Goal: Task Accomplishment & Management: Use online tool/utility

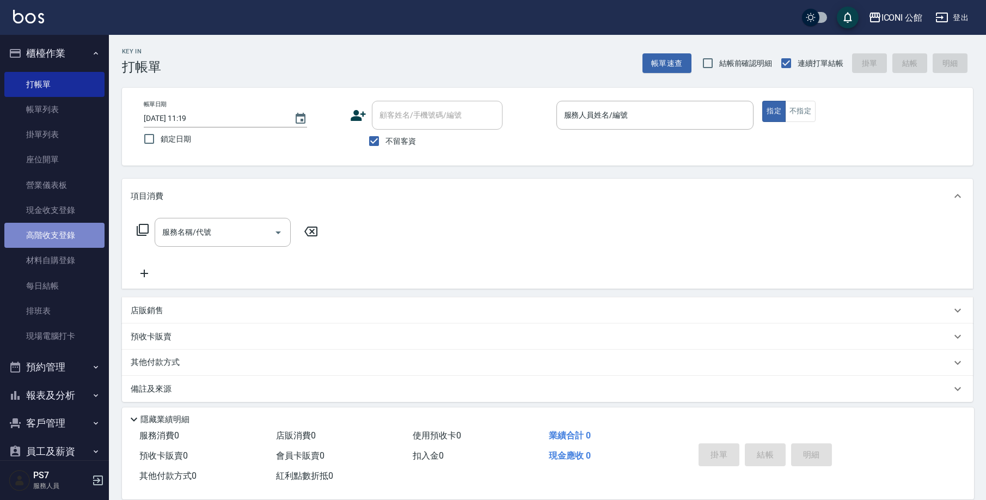
click at [56, 234] on link "高階收支登錄" at bounding box center [54, 235] width 100 height 25
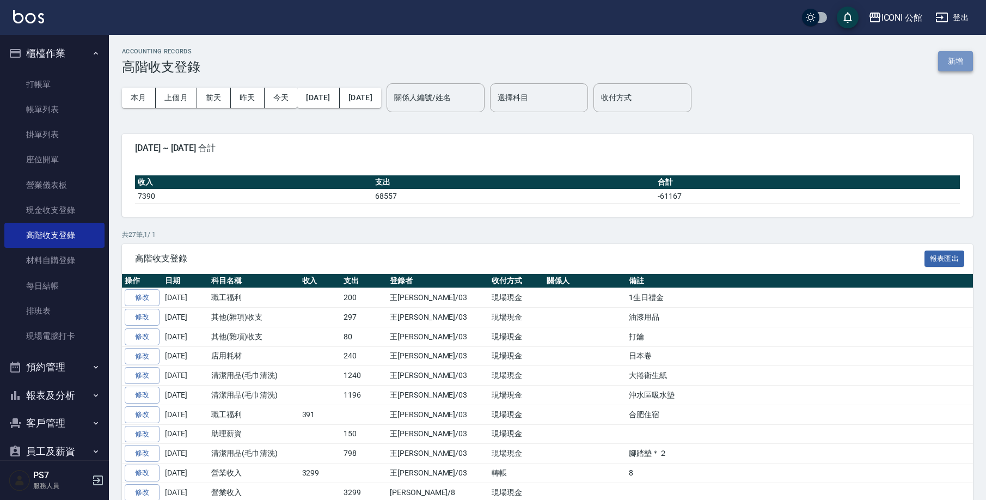
click at [962, 57] on button "新增" at bounding box center [955, 61] width 35 height 20
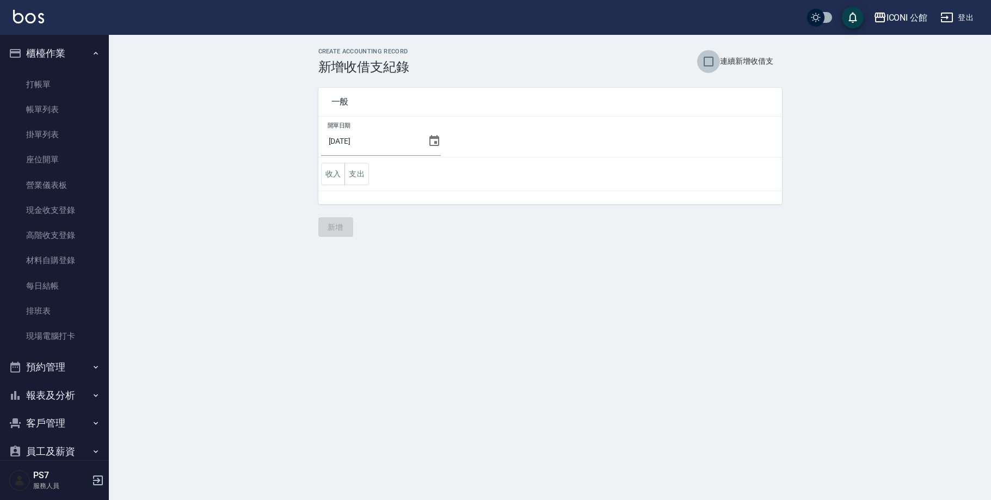
click at [708, 58] on input "連續新增收借支" at bounding box center [708, 61] width 23 height 23
checkbox input "true"
click at [360, 183] on button "支出" at bounding box center [357, 174] width 24 height 22
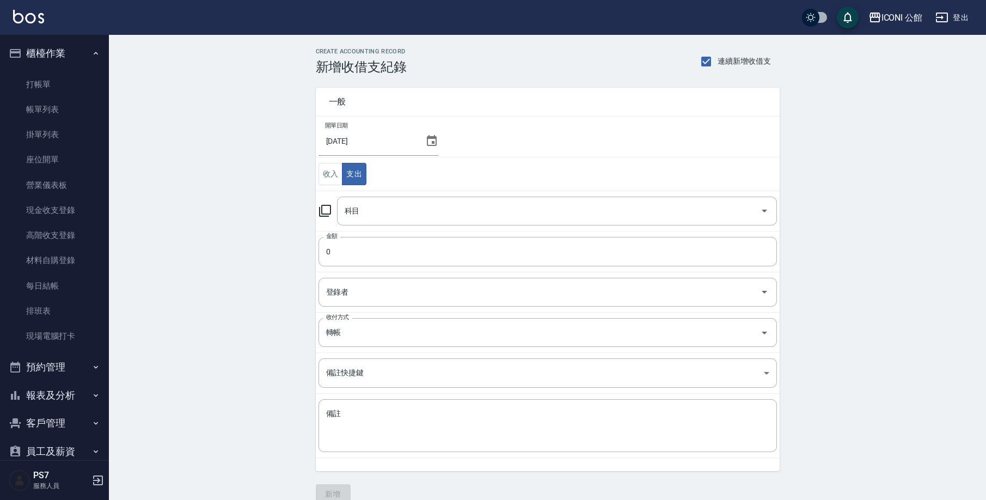
click at [325, 210] on icon at bounding box center [324, 210] width 13 height 13
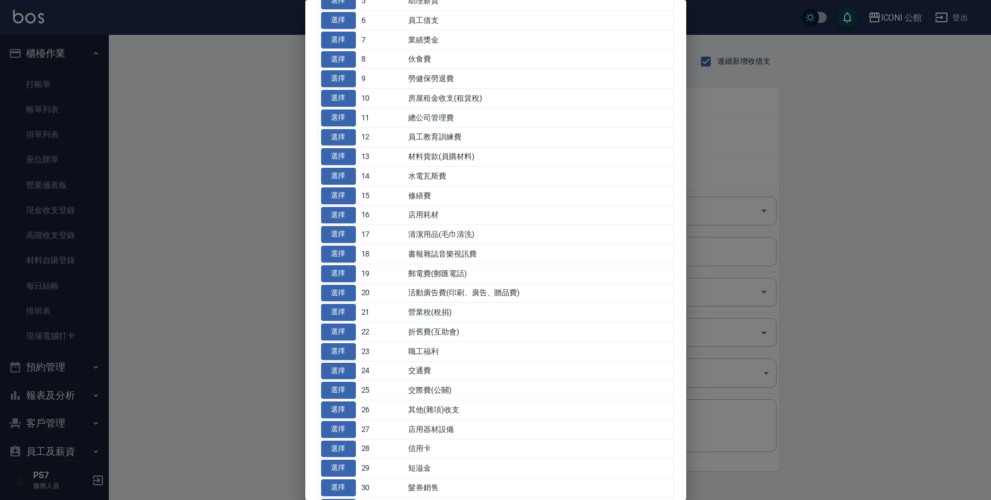
scroll to position [167, 0]
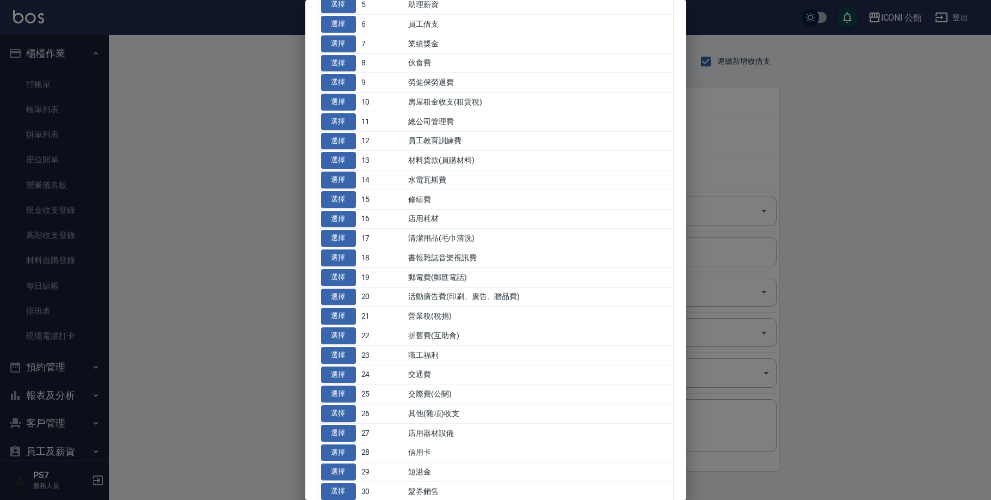
click at [686, 288] on div "支出科目 關閉 代號 名稱 選擇 0 售貨費用 選擇 1 營業收入 選擇 2 產品販賣 選擇 3 行政幹部薪資 選擇 4 設計師薪資 選擇 5 助理薪資 選擇…" at bounding box center [495, 250] width 381 height 500
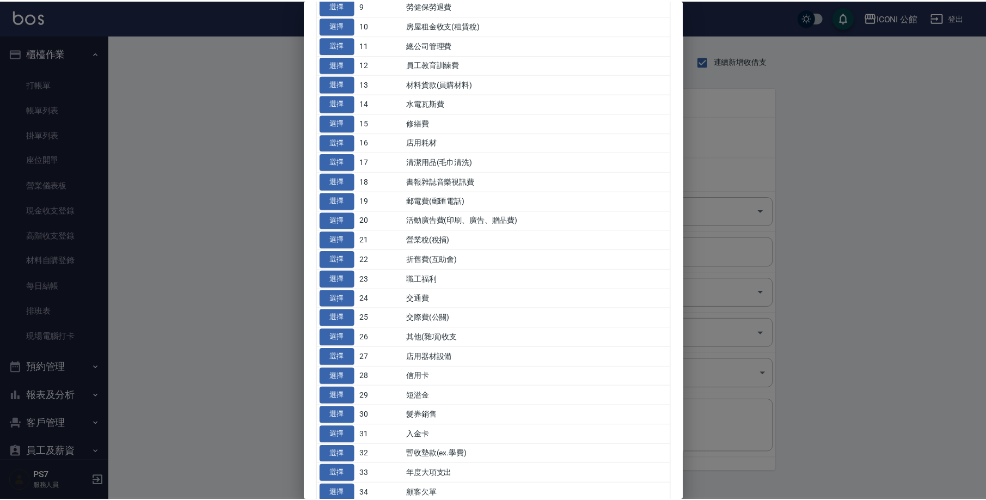
scroll to position [241, 0]
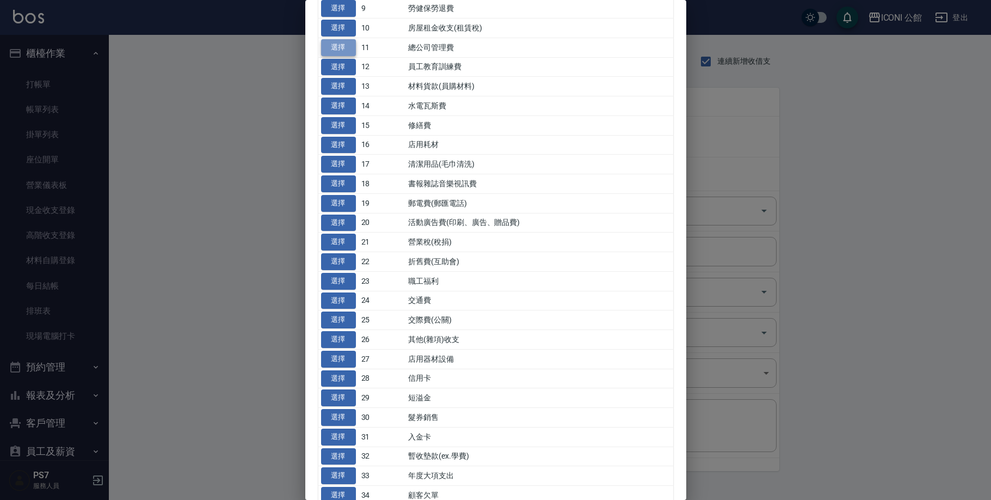
click at [347, 39] on button "選擇" at bounding box center [338, 47] width 35 height 17
type input "11 總公司管理費"
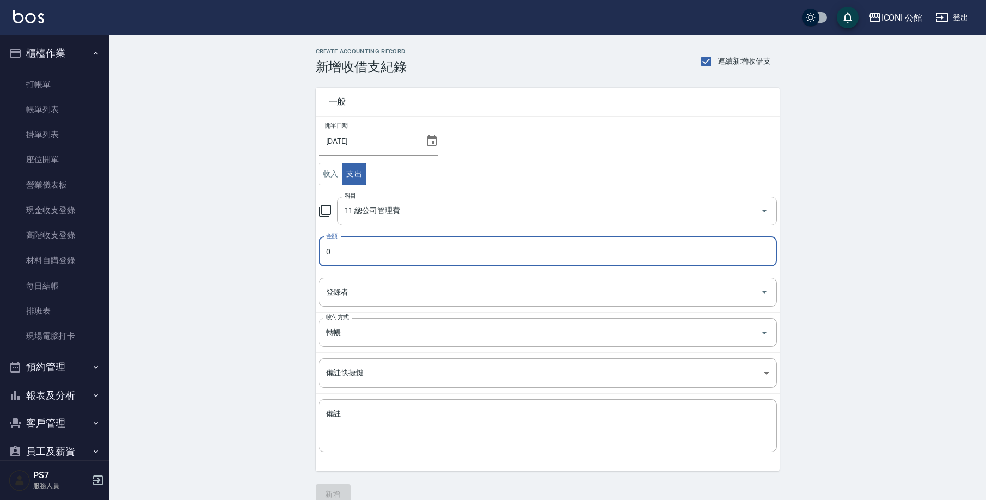
click at [365, 258] on input "0" at bounding box center [547, 251] width 458 height 29
type input "030000"
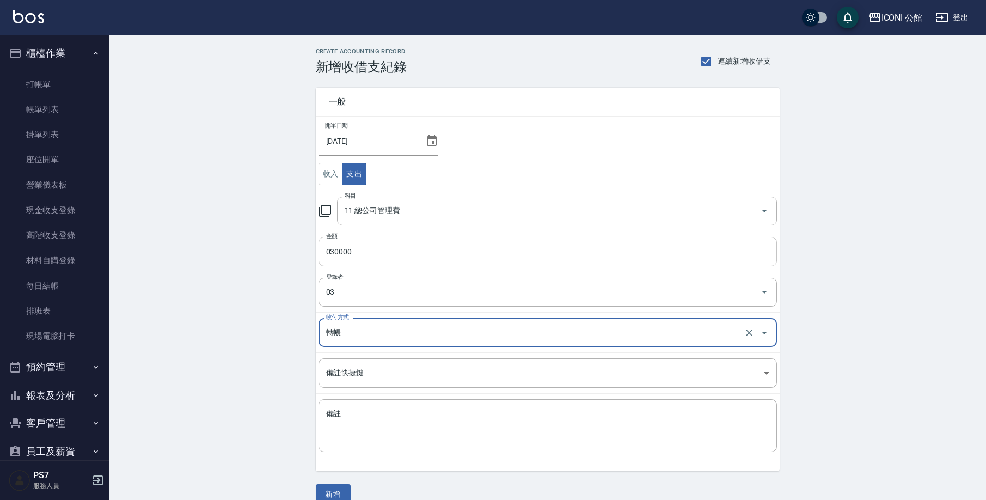
type input "王[PERSON_NAME]-03"
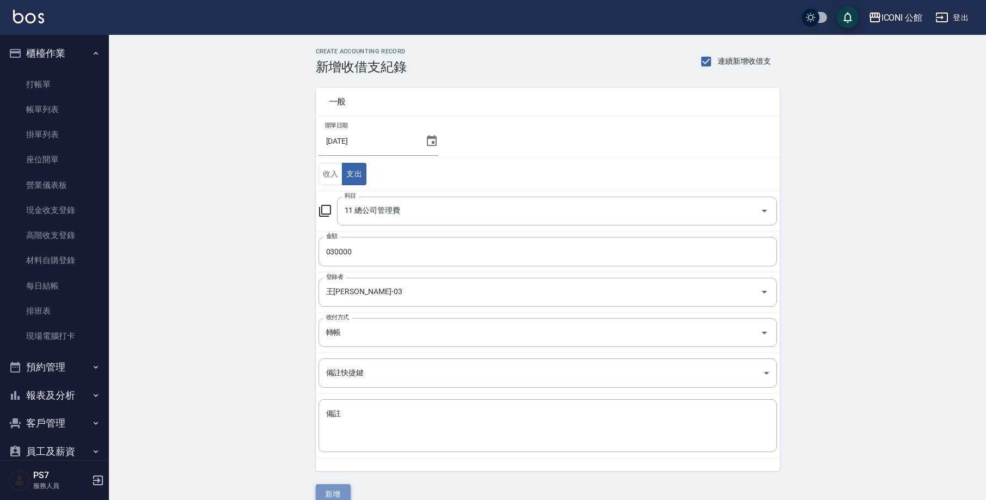
click at [340, 491] on button "新增" at bounding box center [333, 494] width 35 height 20
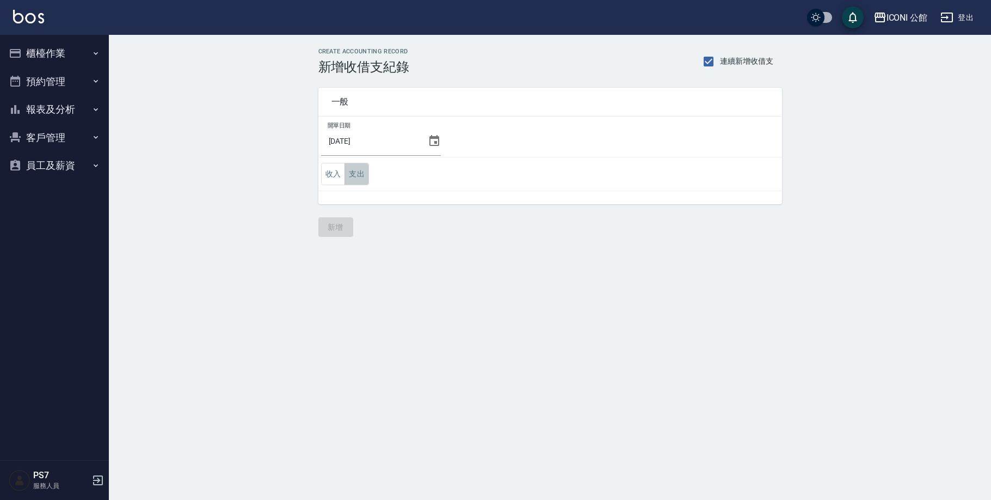
click at [358, 183] on button "支出" at bounding box center [357, 174] width 24 height 22
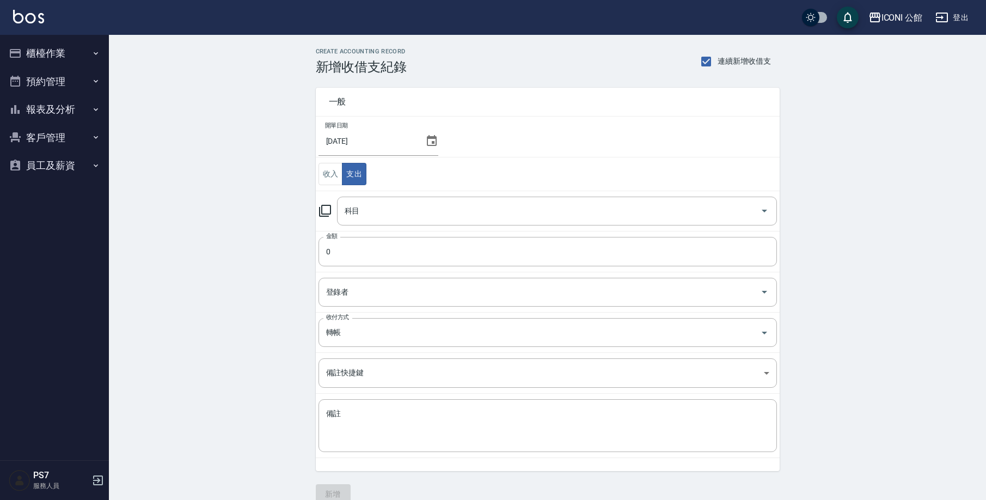
click at [326, 212] on icon at bounding box center [324, 210] width 13 height 13
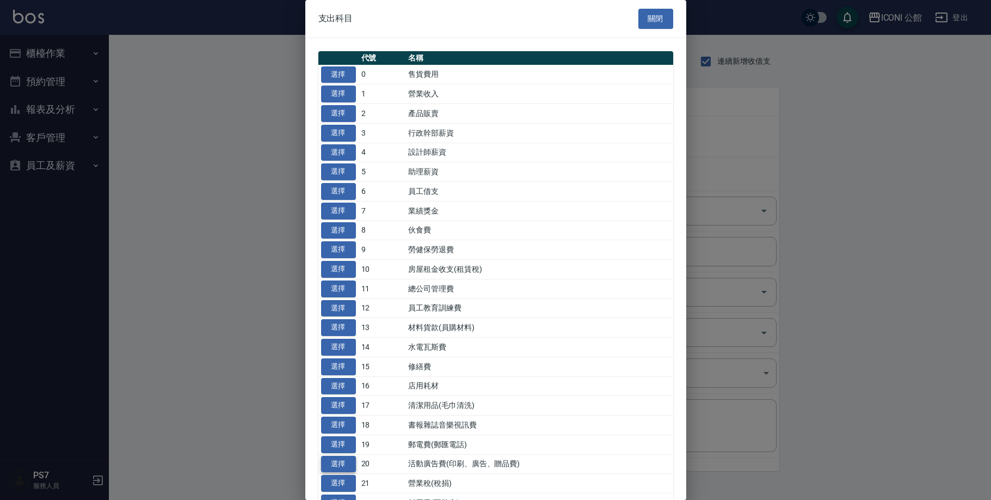
click at [328, 456] on button "選擇" at bounding box center [338, 464] width 35 height 17
type input "20 活動廣告費(印刷、廣告、贈品費)"
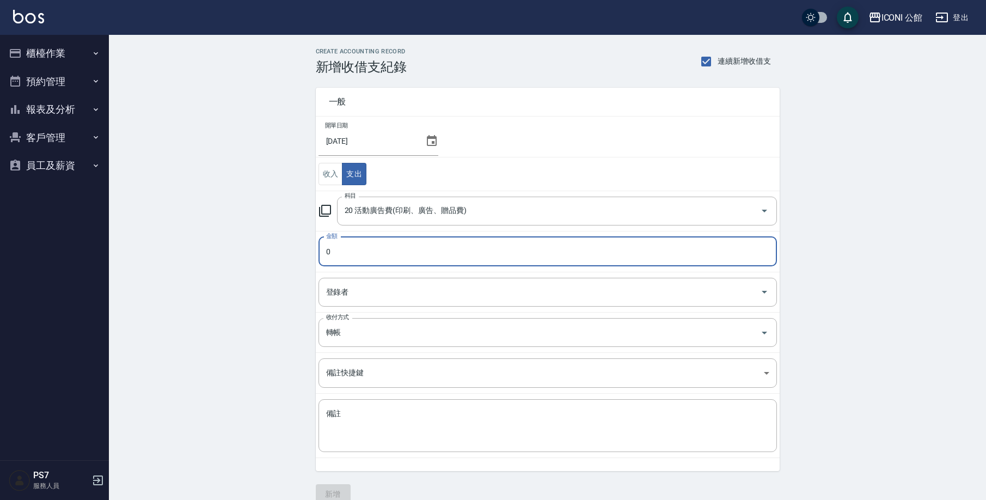
click at [359, 256] on input "0" at bounding box center [547, 251] width 458 height 29
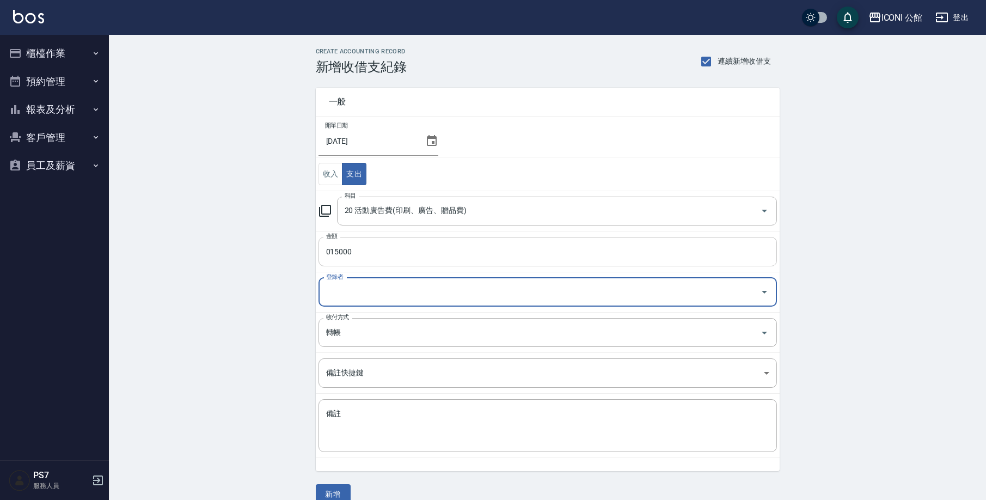
click at [365, 252] on input "015000" at bounding box center [547, 251] width 458 height 29
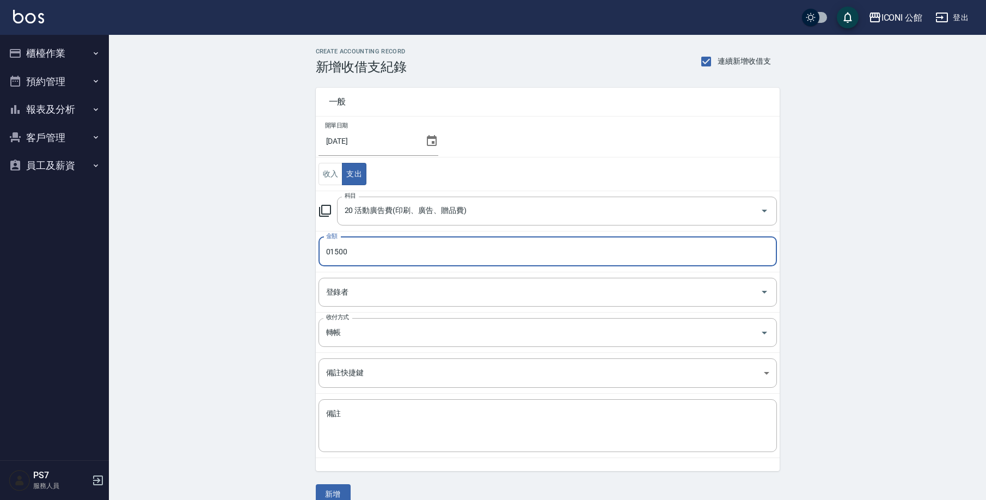
type input "01500"
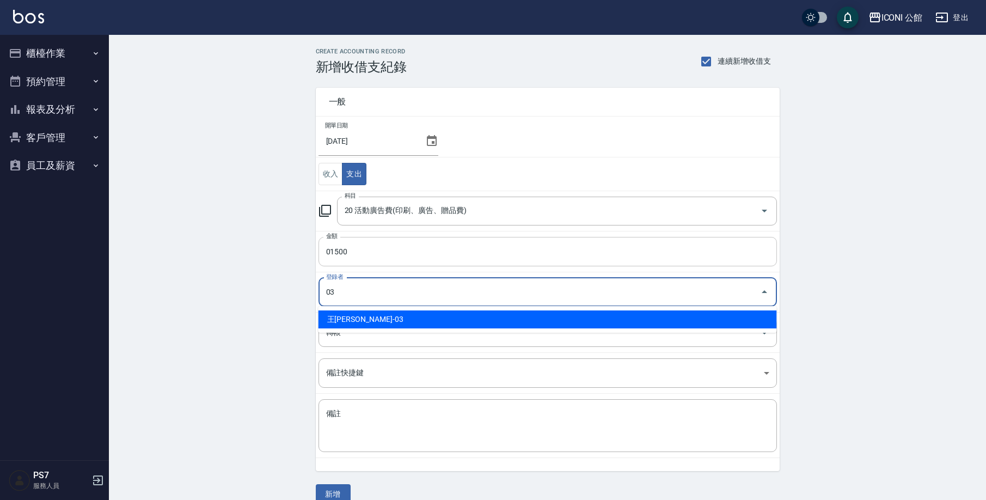
type input "王[PERSON_NAME]-03"
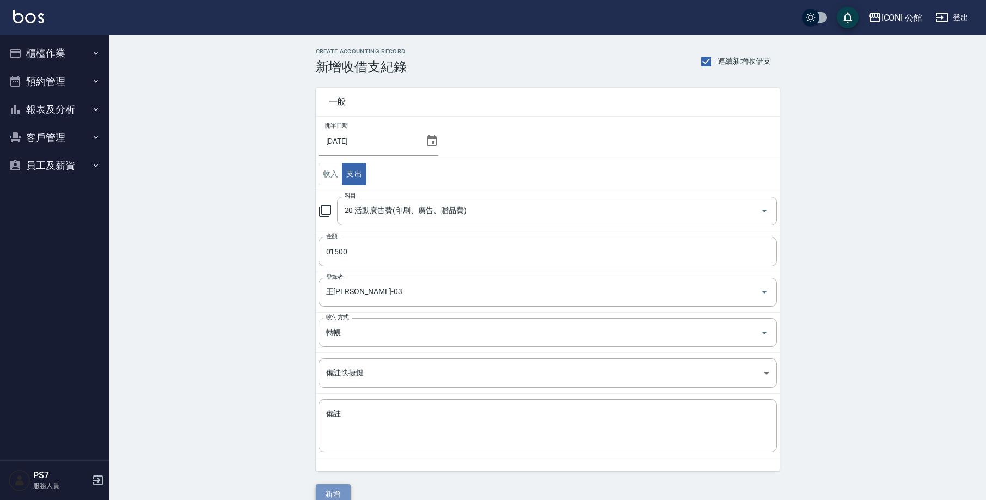
click at [341, 498] on button "新增" at bounding box center [333, 494] width 35 height 20
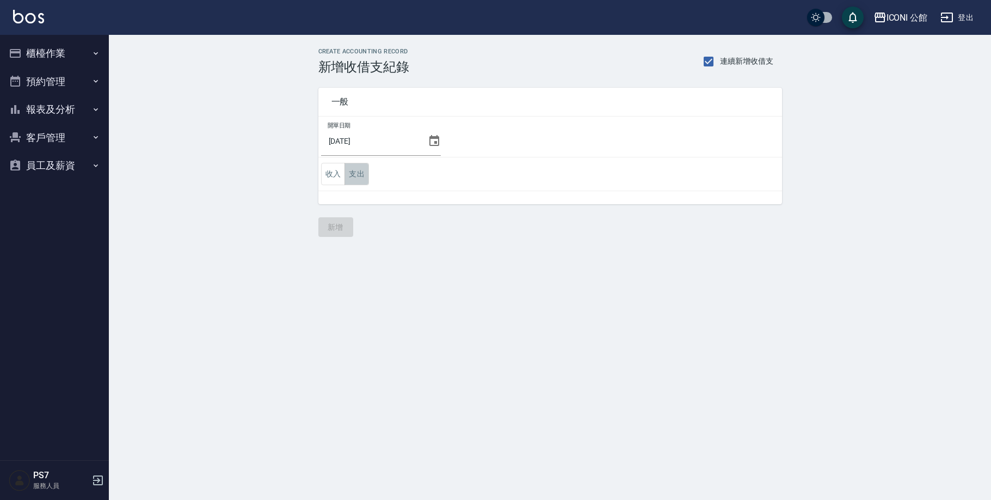
click at [364, 175] on button "支出" at bounding box center [357, 174] width 24 height 22
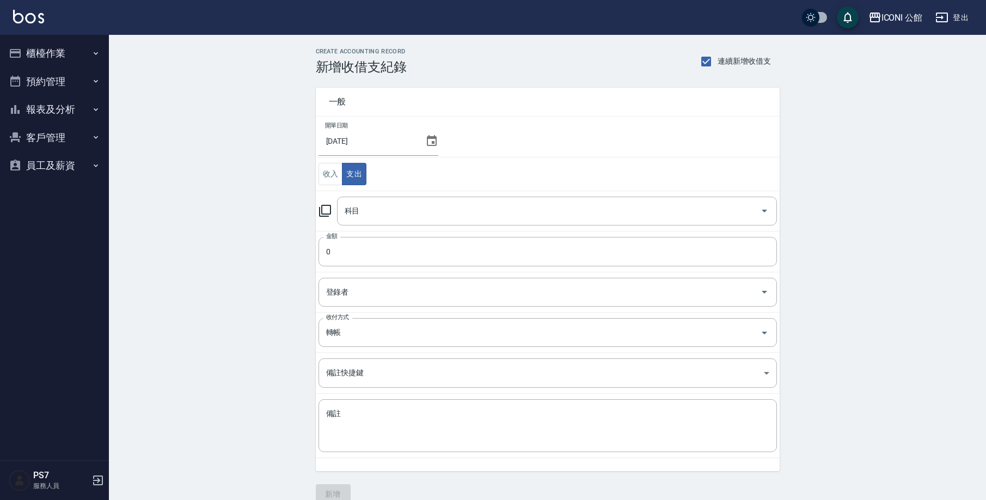
click at [323, 206] on icon at bounding box center [325, 211] width 12 height 12
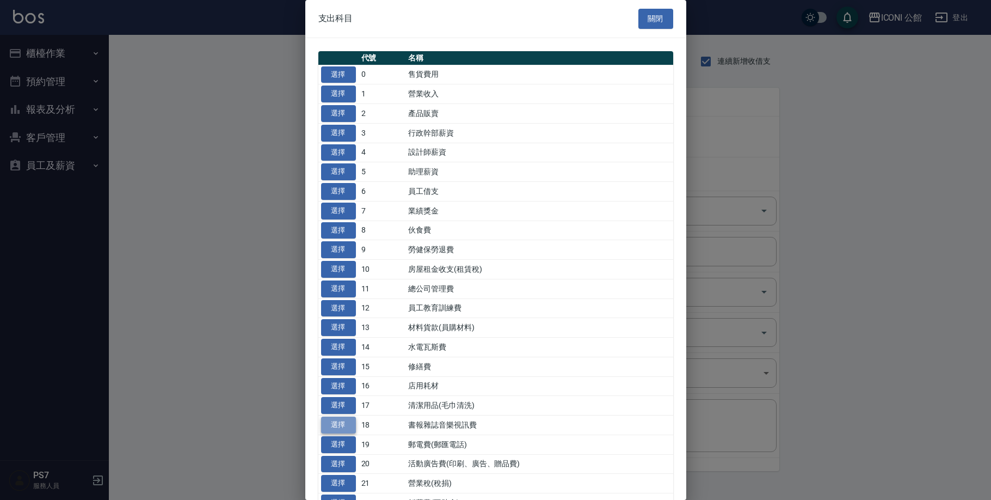
click at [346, 419] on button "選擇" at bounding box center [338, 424] width 35 height 17
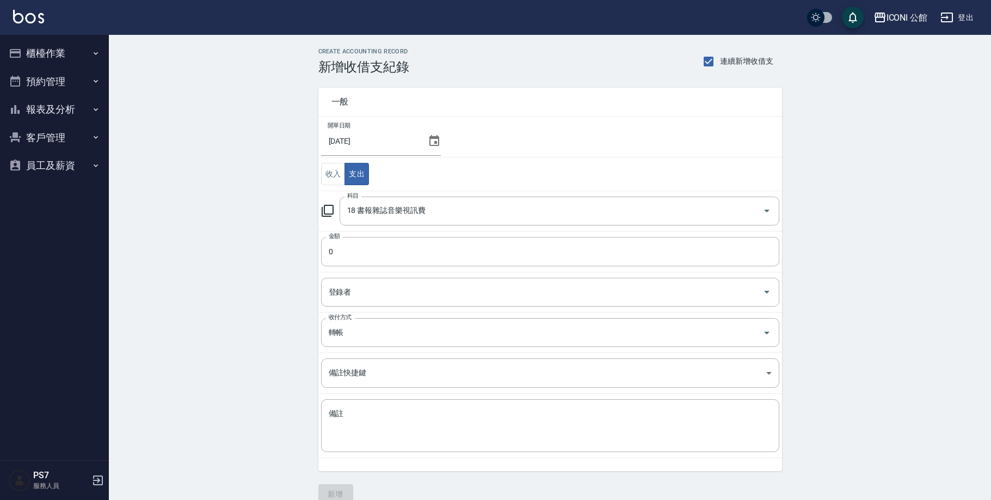
type input "18 書報雜誌音樂視訊費"
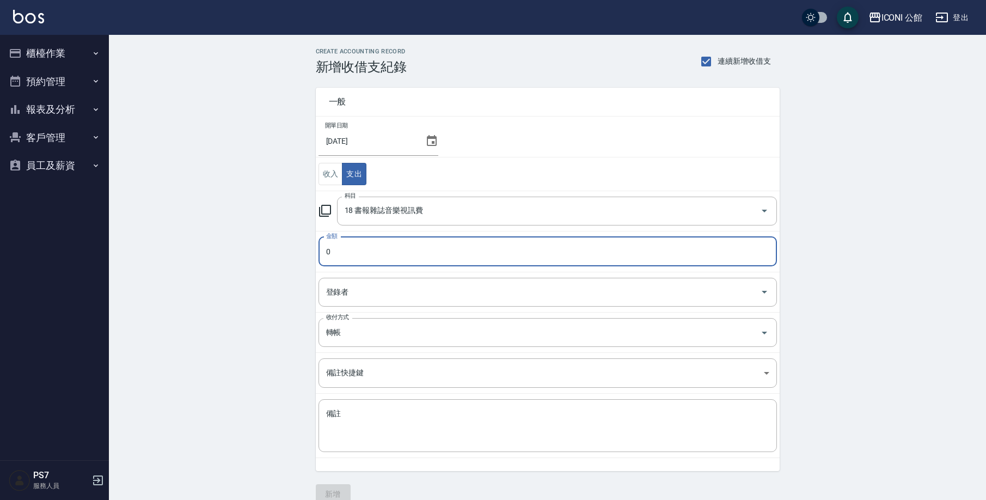
click at [364, 254] on input "0" at bounding box center [547, 251] width 458 height 29
type input "0500"
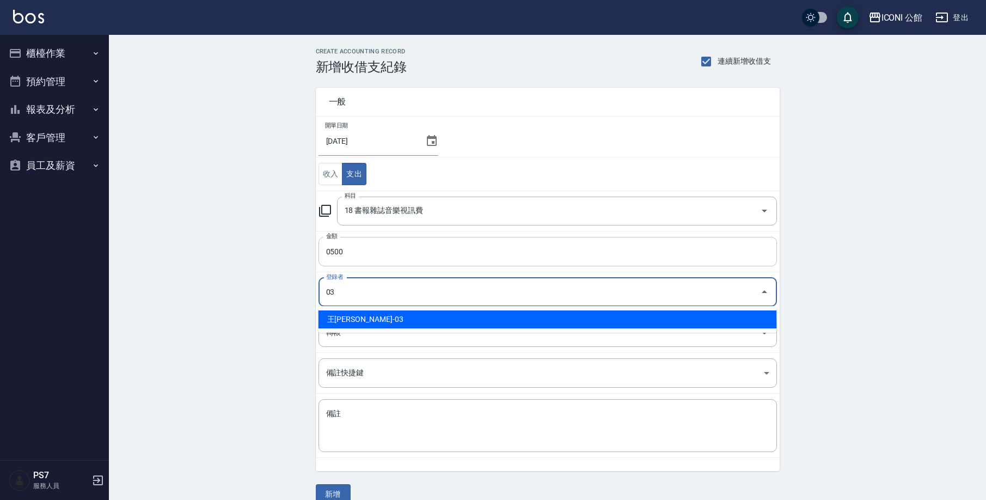
type input "王[PERSON_NAME]-03"
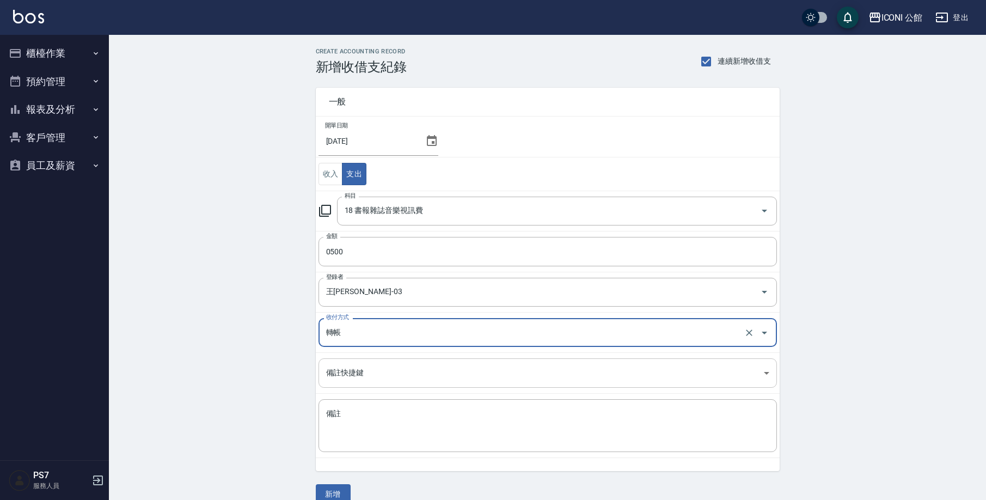
click at [355, 371] on body "ICONI 公館 登出 櫃檯作業 打帳單 帳單列表 掛單列表 座位開單 營業儀表板 現金收支登錄 高階收支登錄 材料自購登錄 每日結帳 排班表 現場電腦打卡 …" at bounding box center [493, 258] width 986 height 517
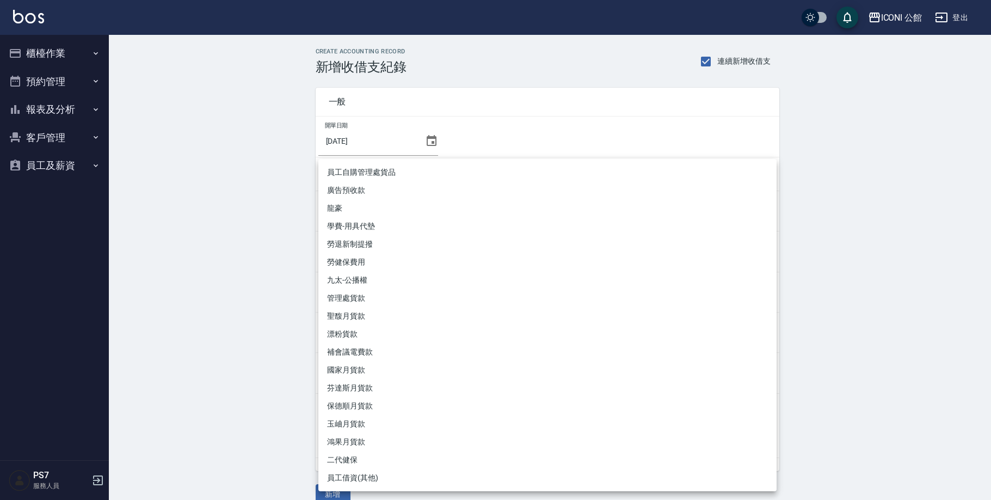
click at [373, 283] on li "九太-公播權" at bounding box center [547, 280] width 458 height 18
type input "九太-公播權"
type textarea "九太-公播權"
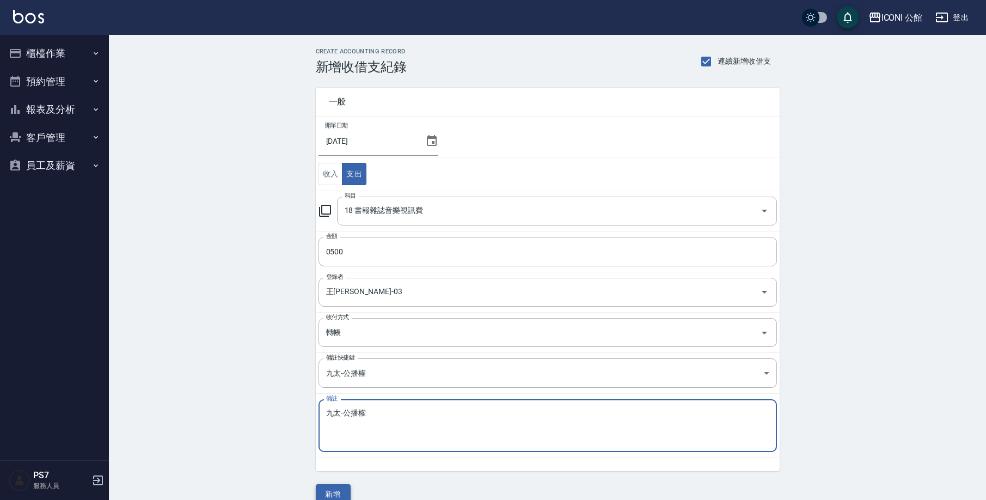
click at [344, 496] on button "新增" at bounding box center [333, 494] width 35 height 20
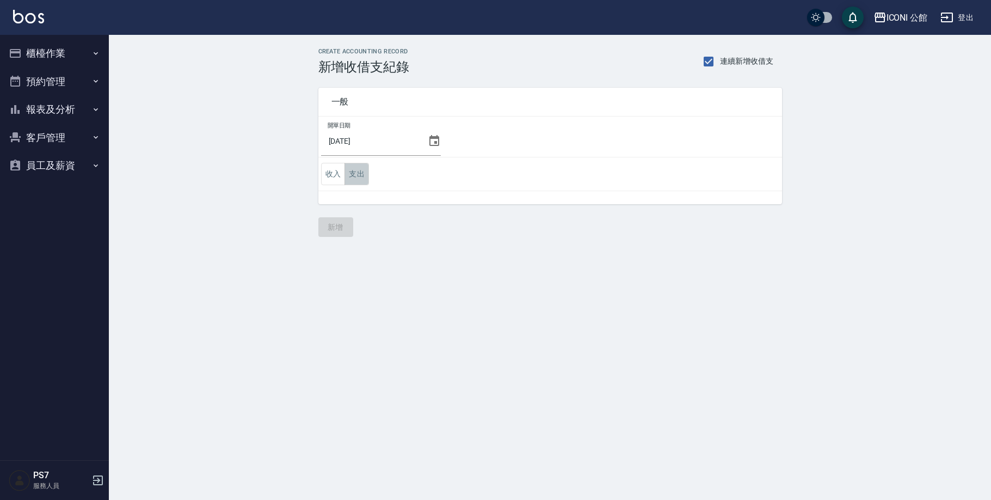
click at [358, 168] on button "支出" at bounding box center [357, 174] width 24 height 22
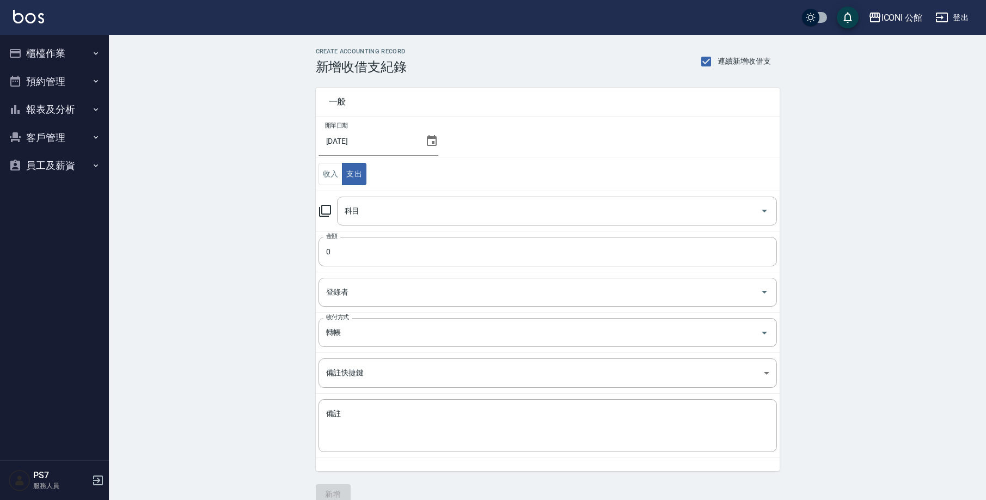
click at [323, 212] on icon at bounding box center [324, 210] width 13 height 13
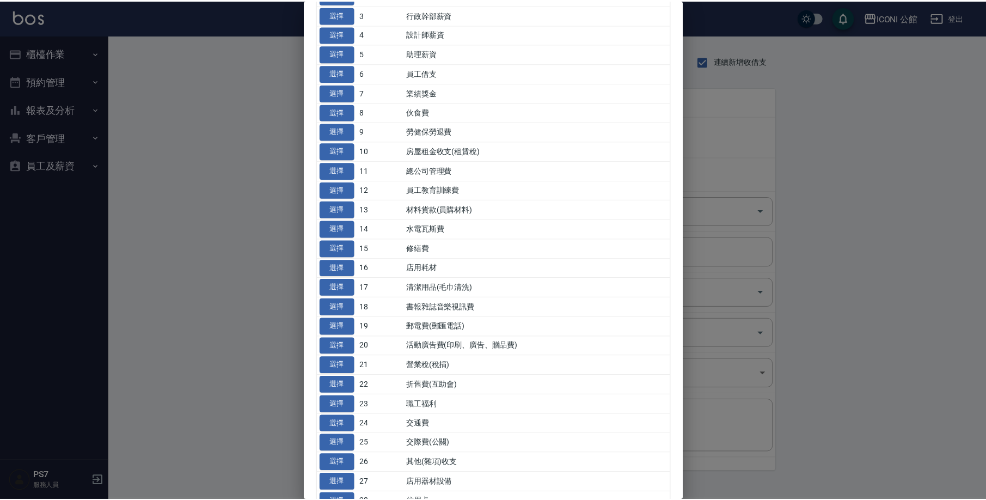
scroll to position [129, 0]
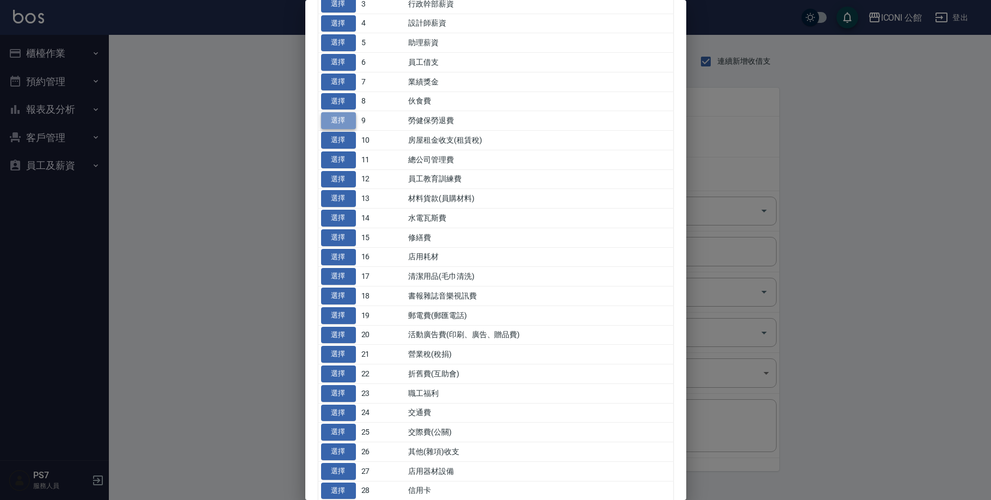
click at [338, 119] on button "選擇" at bounding box center [338, 120] width 35 height 17
type input "9 勞健保勞退費"
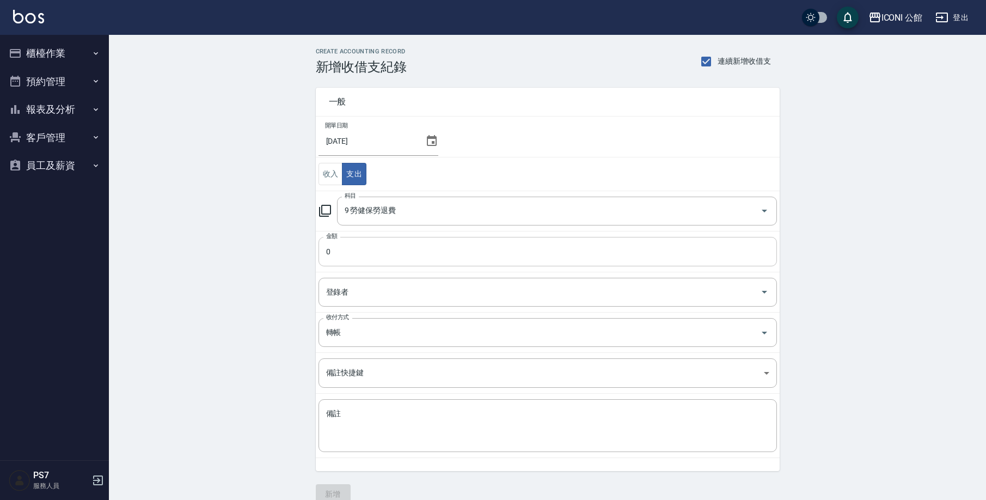
click at [363, 258] on input "0" at bounding box center [547, 251] width 458 height 29
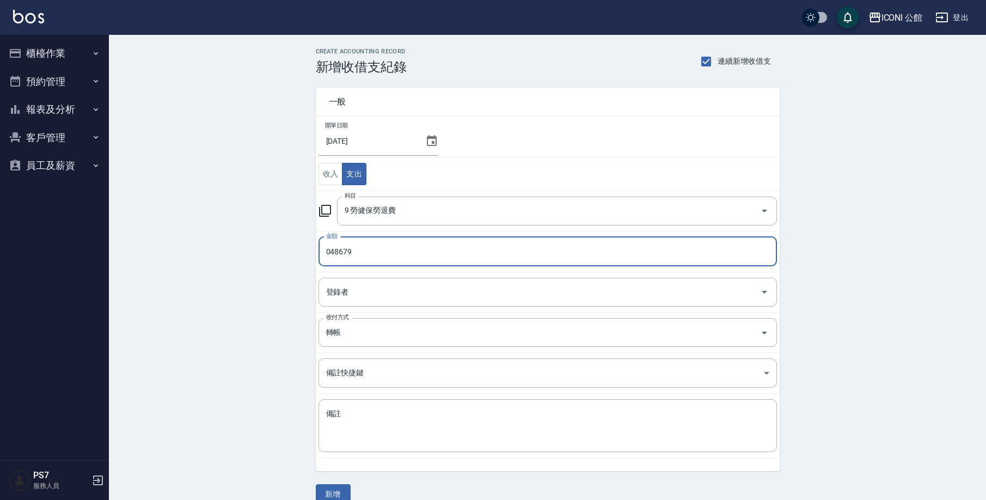
type input "048679"
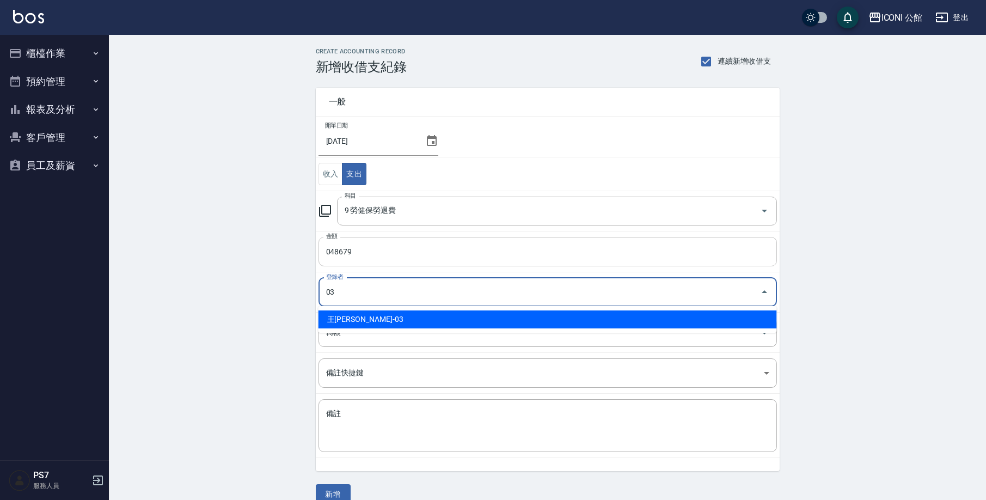
type input "王[PERSON_NAME]-03"
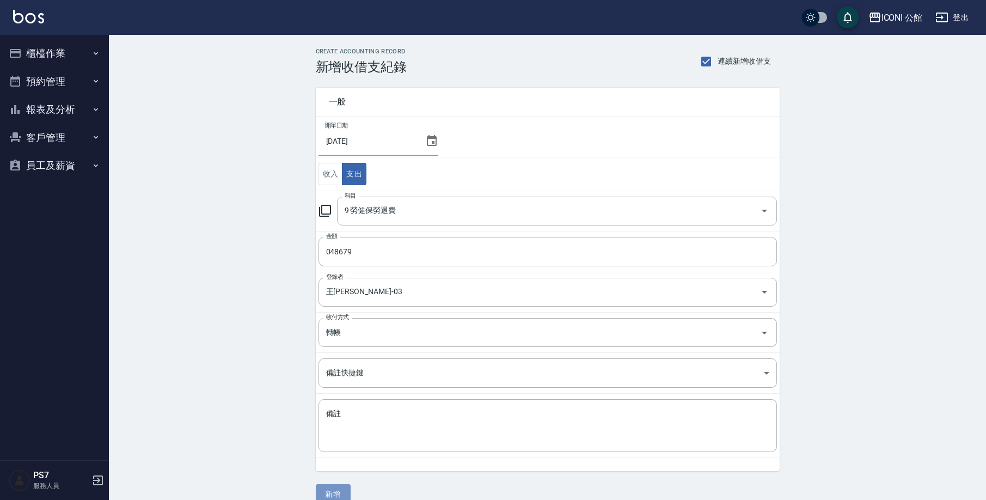
click at [331, 492] on button "新增" at bounding box center [333, 494] width 35 height 20
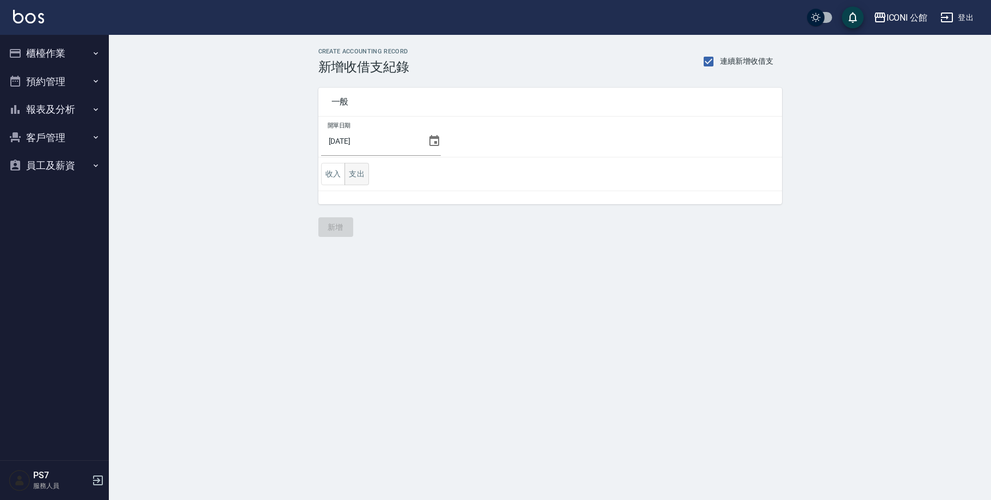
click at [349, 168] on button "支出" at bounding box center [357, 174] width 24 height 22
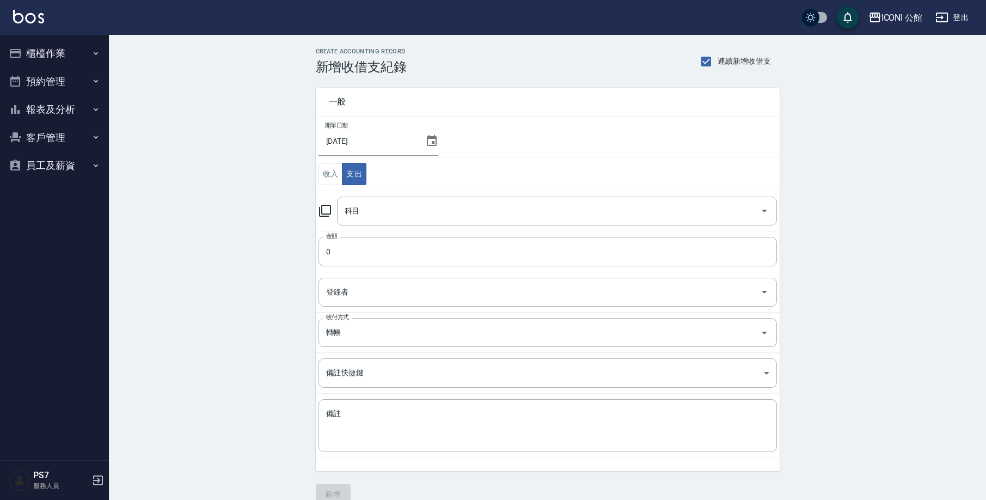
click at [328, 211] on icon at bounding box center [324, 210] width 13 height 13
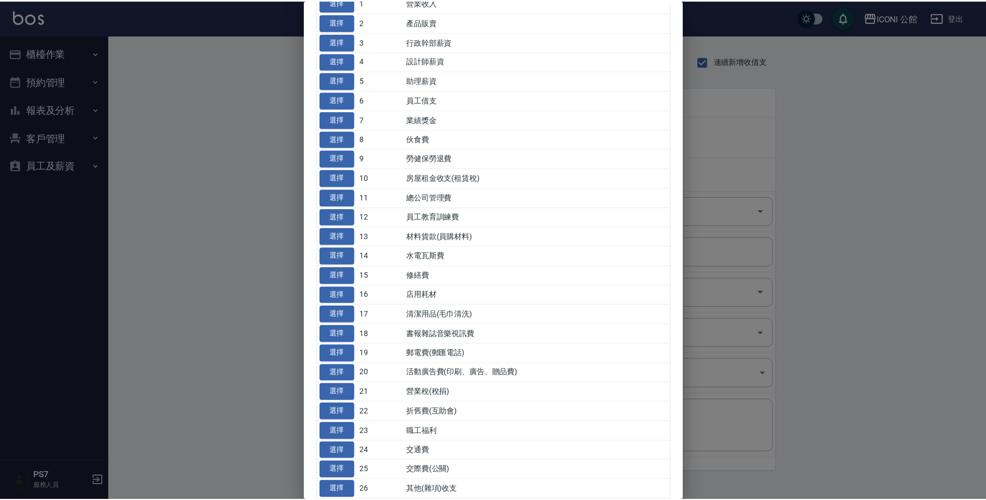
scroll to position [94, 0]
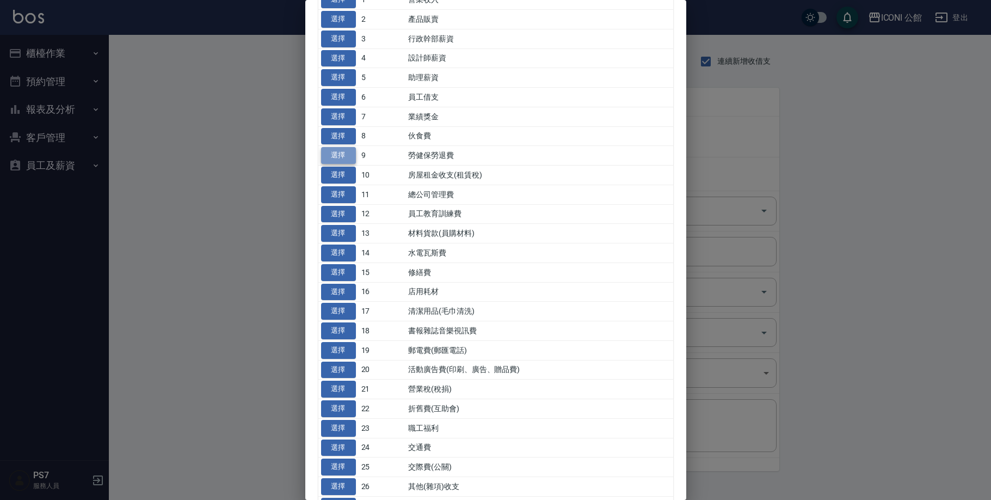
click at [340, 150] on button "選擇" at bounding box center [338, 155] width 35 height 17
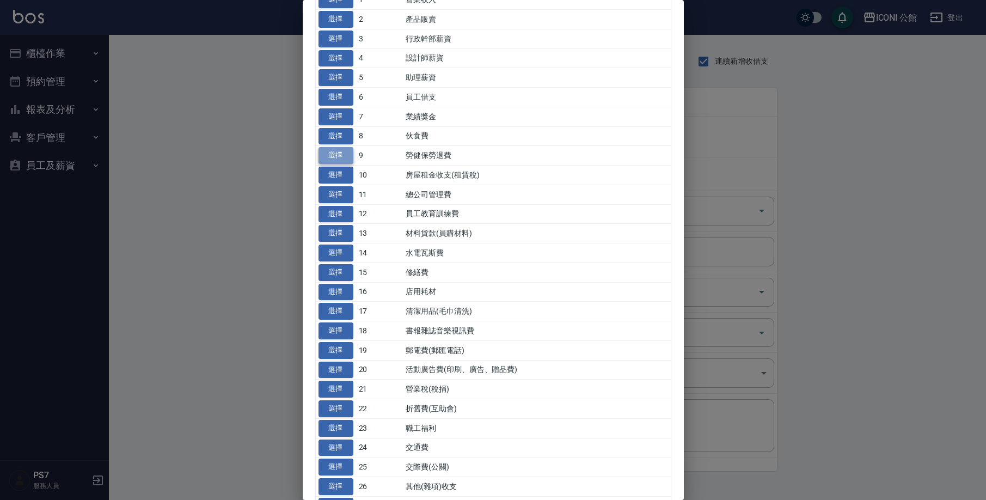
type input "9 勞健保勞退費"
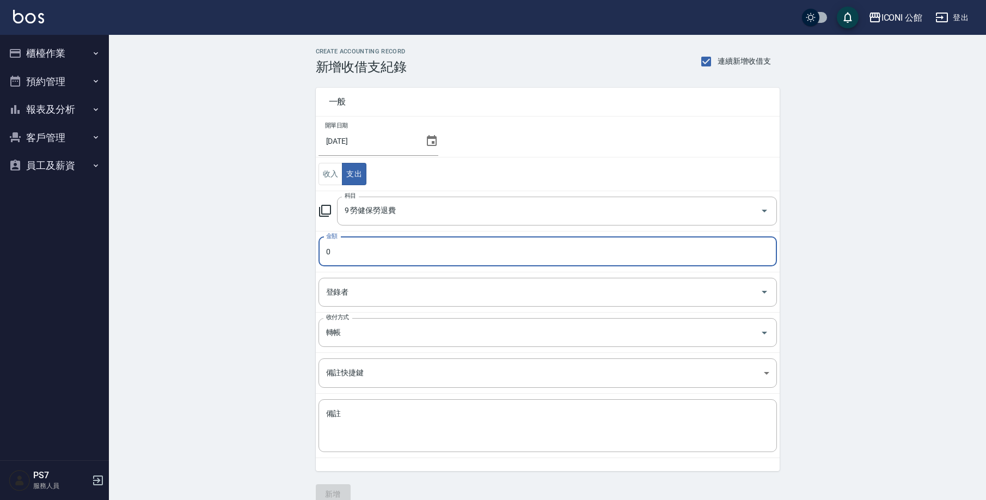
click at [348, 252] on input "0" at bounding box center [547, 251] width 458 height 29
type input "017086"
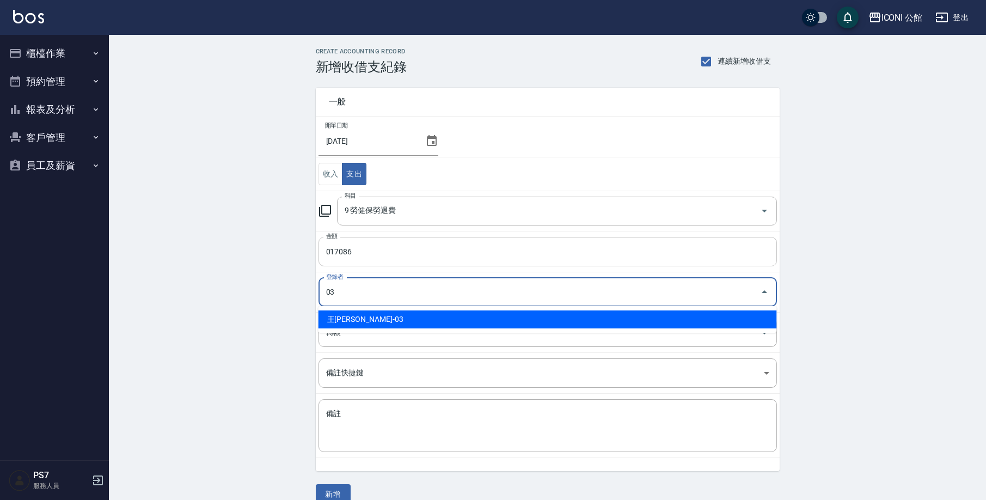
type input "王[PERSON_NAME]-03"
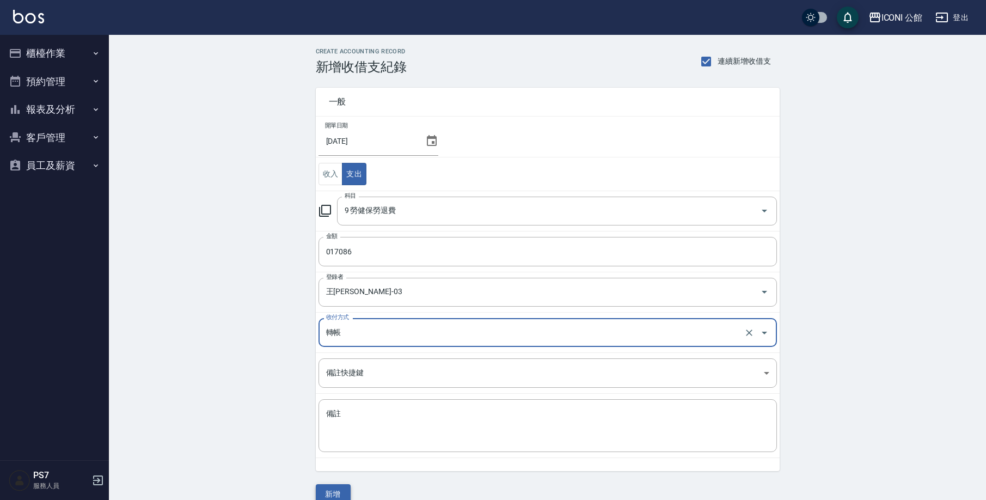
click at [334, 492] on button "新增" at bounding box center [333, 494] width 35 height 20
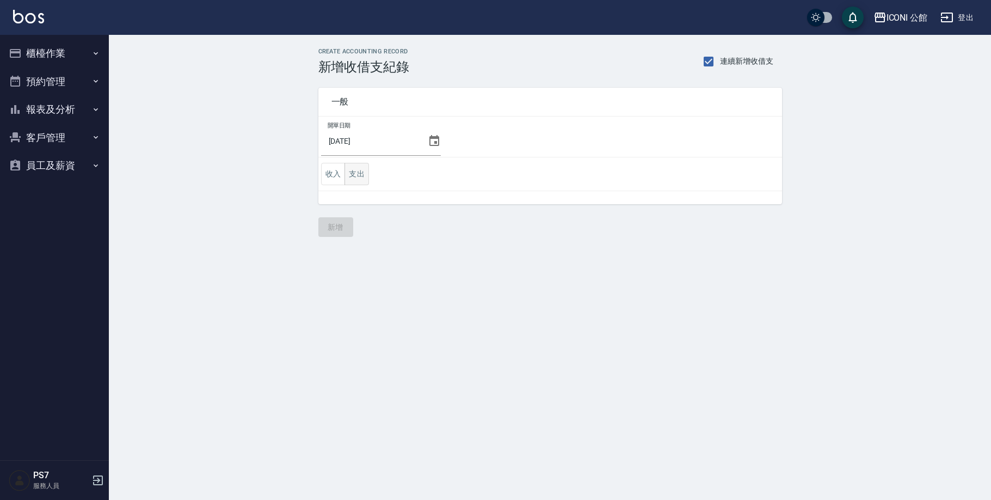
click at [351, 172] on button "支出" at bounding box center [357, 174] width 24 height 22
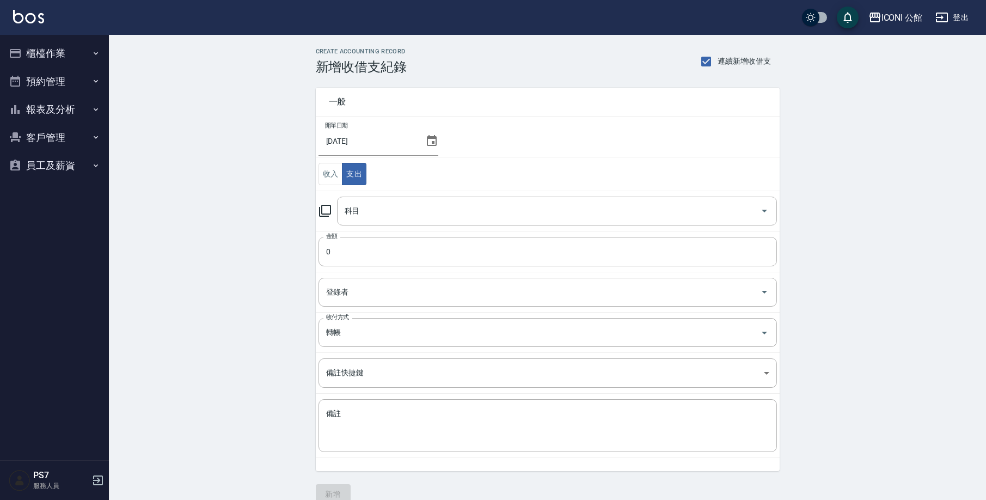
click at [322, 211] on icon at bounding box center [324, 210] width 13 height 13
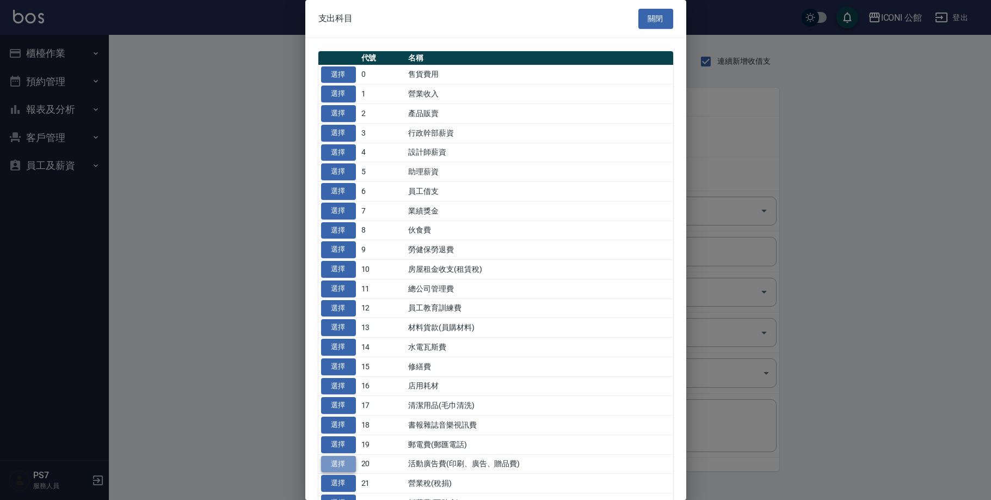
click at [352, 456] on button "選擇" at bounding box center [338, 464] width 35 height 17
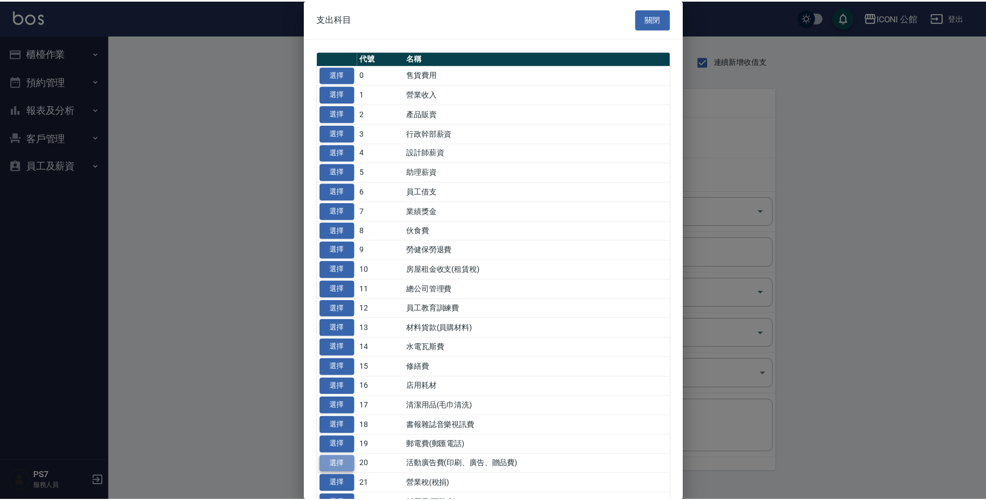
type input "20 活動廣告費(印刷、廣告、贈品費)"
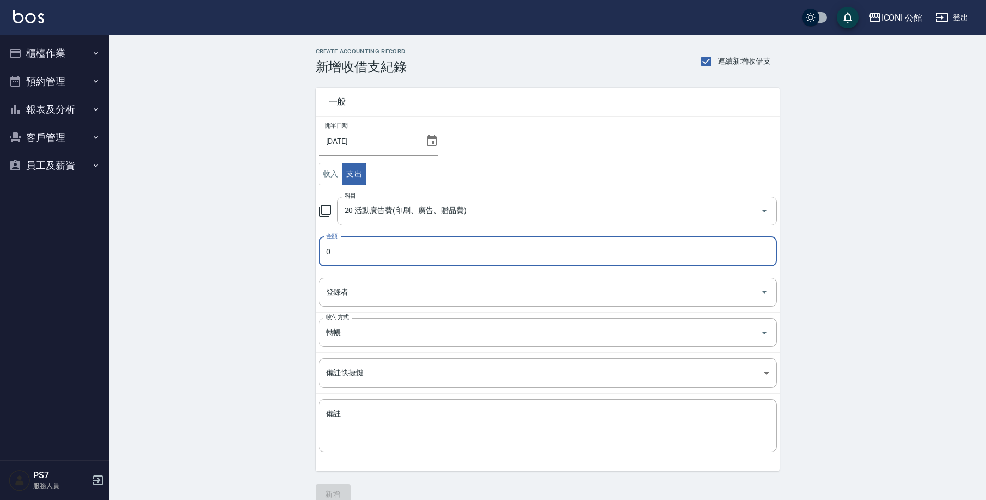
click at [367, 250] on input "0" at bounding box center [547, 251] width 458 height 29
type input "06483"
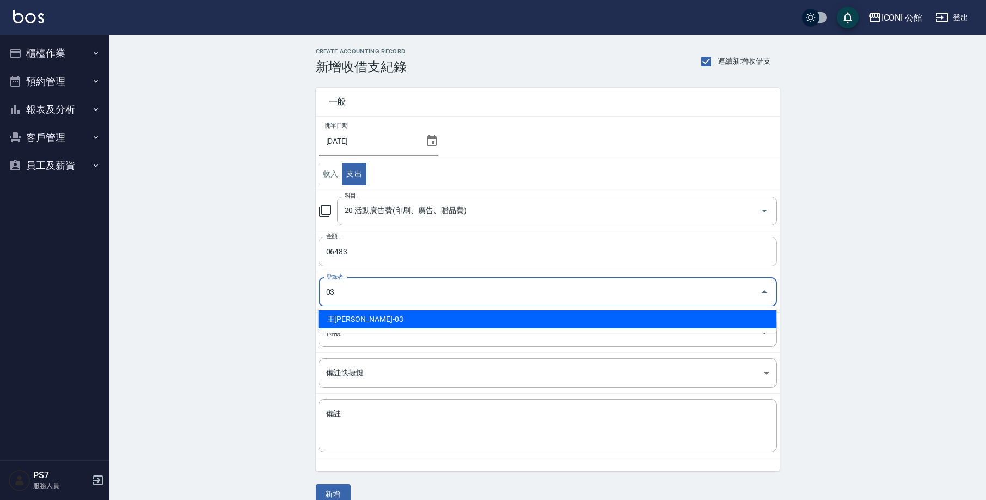
type input "王[PERSON_NAME]-03"
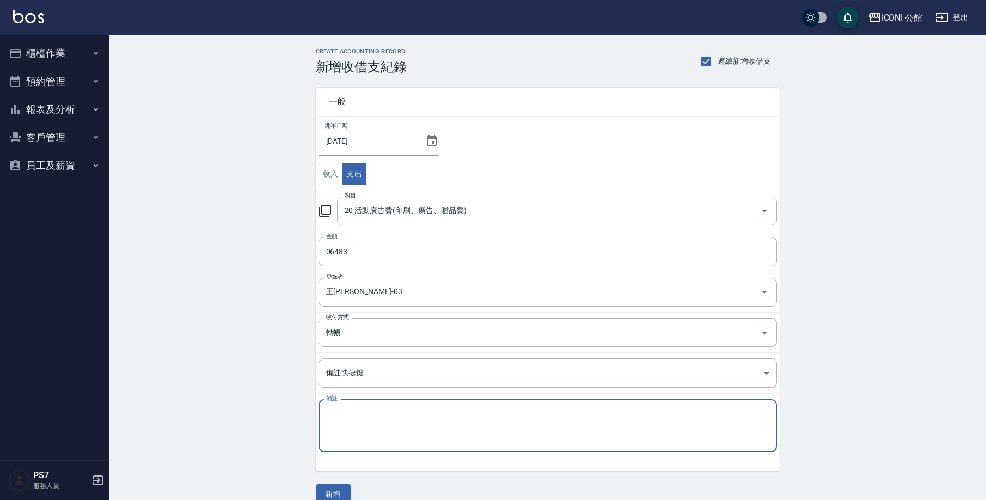
click at [361, 435] on textarea "備註" at bounding box center [547, 425] width 443 height 35
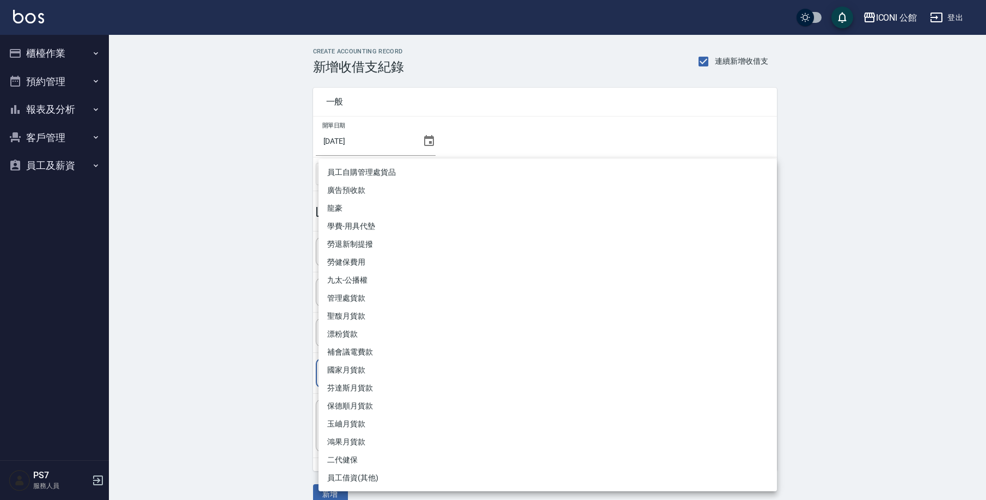
click at [392, 376] on body "ICONI 公館 登出 櫃檯作業 打帳單 帳單列表 掛單列表 座位開單 營業儀表板 現金收支登錄 高階收支登錄 材料自購登錄 每日結帳 排班表 現場電腦打卡 …" at bounding box center [493, 258] width 986 height 517
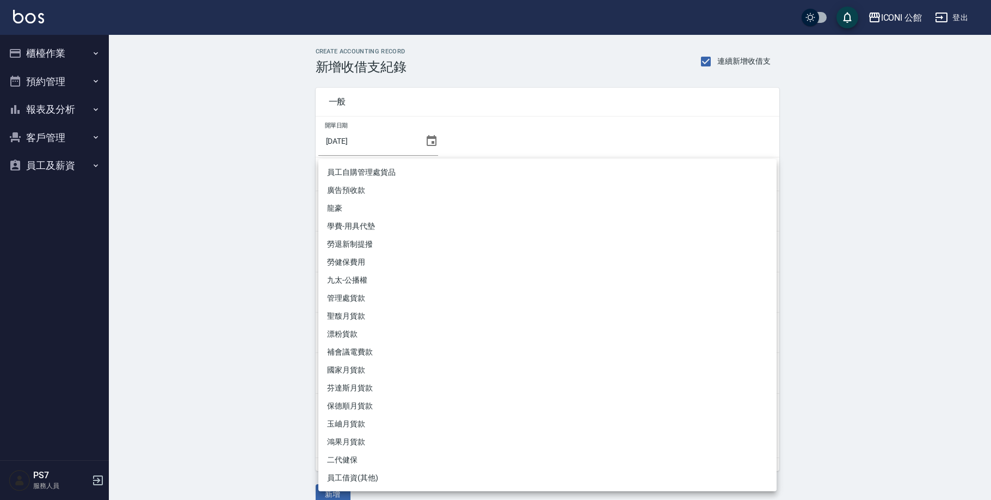
click at [867, 235] on div at bounding box center [495, 250] width 991 height 500
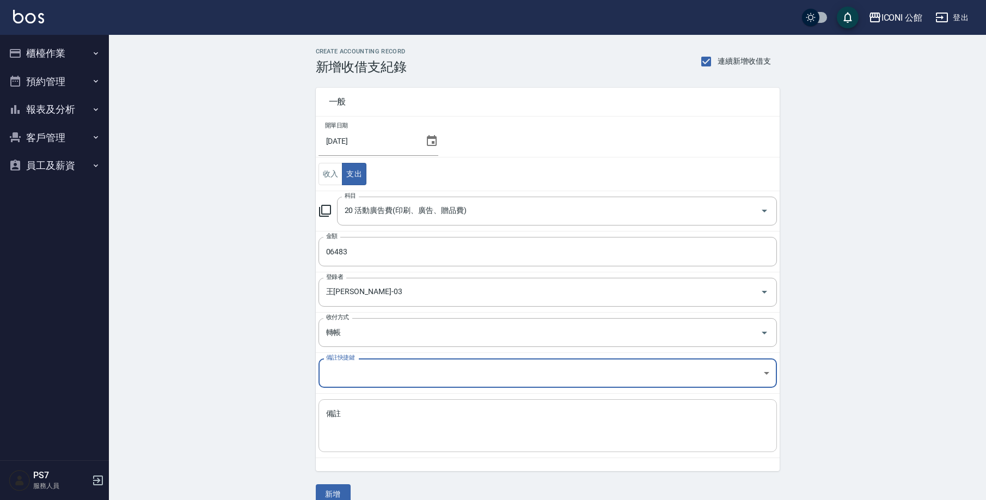
click at [365, 417] on textarea "備註" at bounding box center [547, 425] width 443 height 35
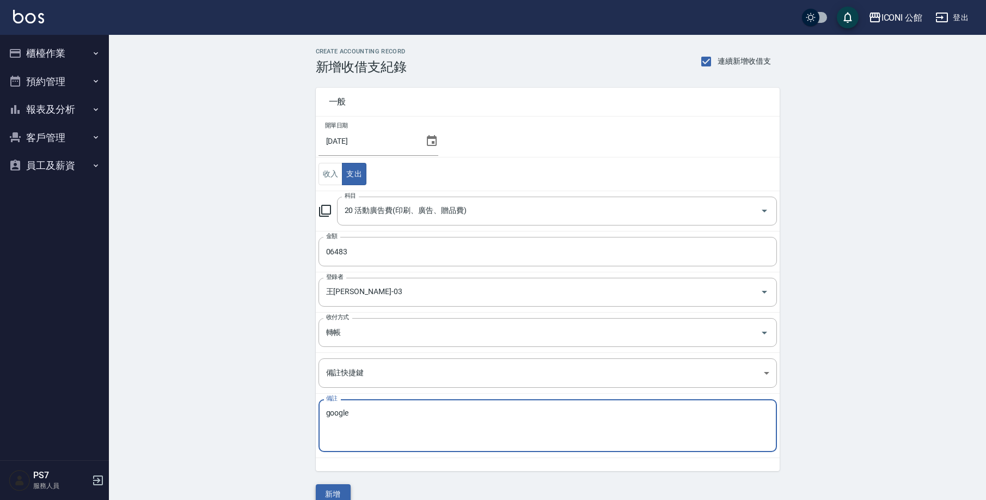
type textarea "google"
click at [334, 496] on button "新增" at bounding box center [333, 494] width 35 height 20
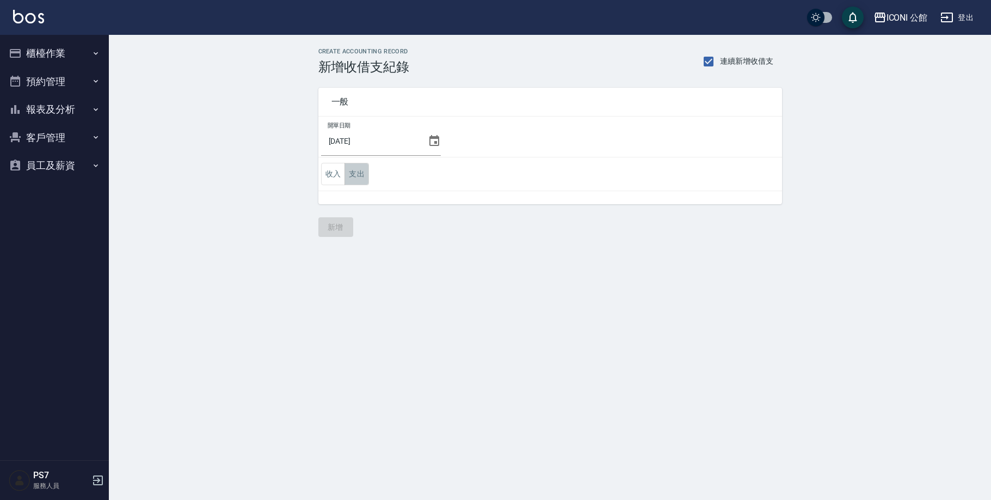
click at [355, 177] on button "支出" at bounding box center [357, 174] width 24 height 22
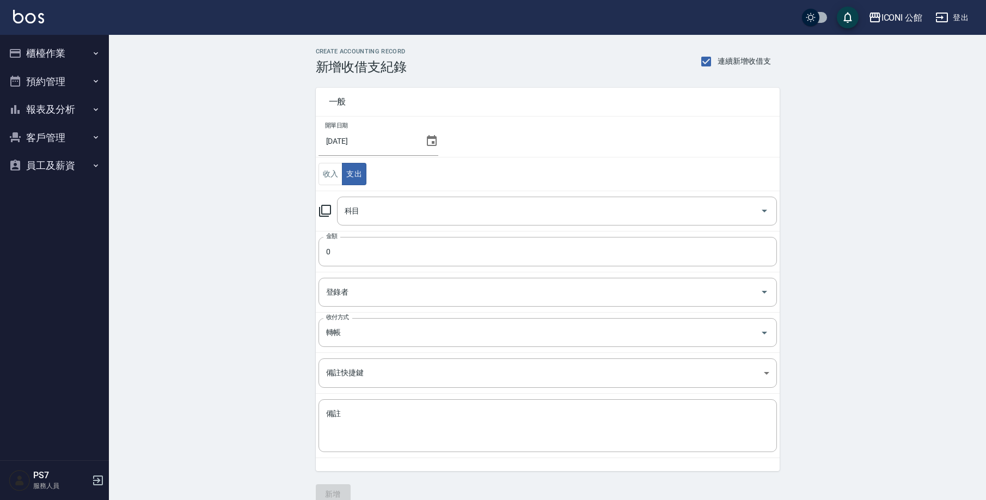
click at [324, 212] on icon at bounding box center [324, 210] width 13 height 13
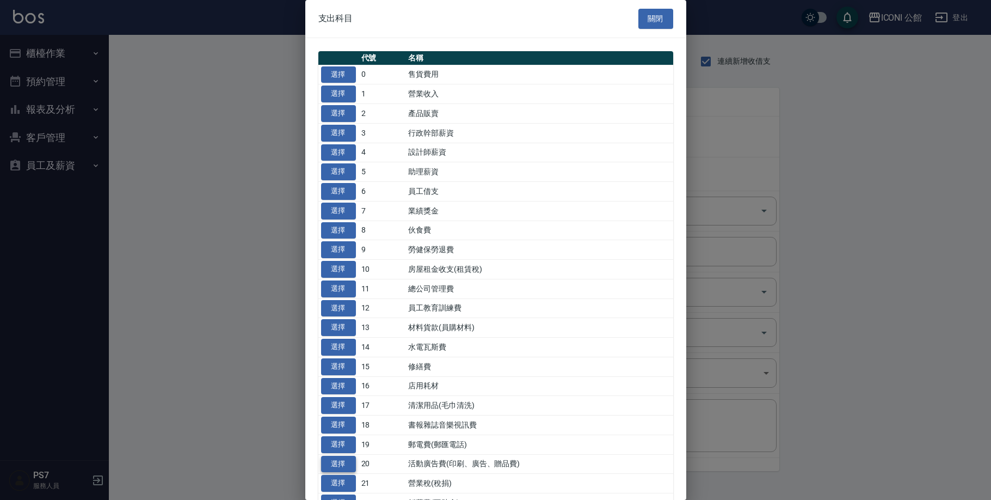
click at [333, 456] on button "選擇" at bounding box center [338, 464] width 35 height 17
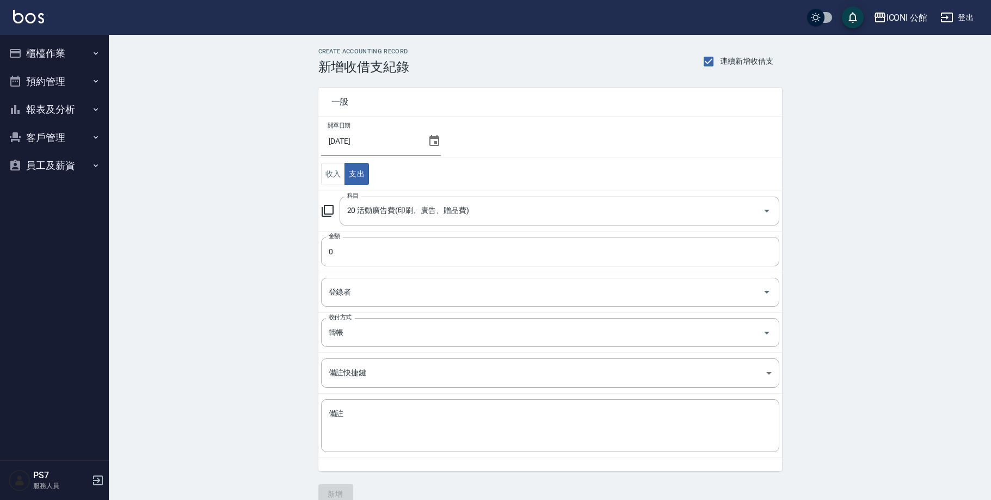
type input "20 活動廣告費(印刷、廣告、贈品費)"
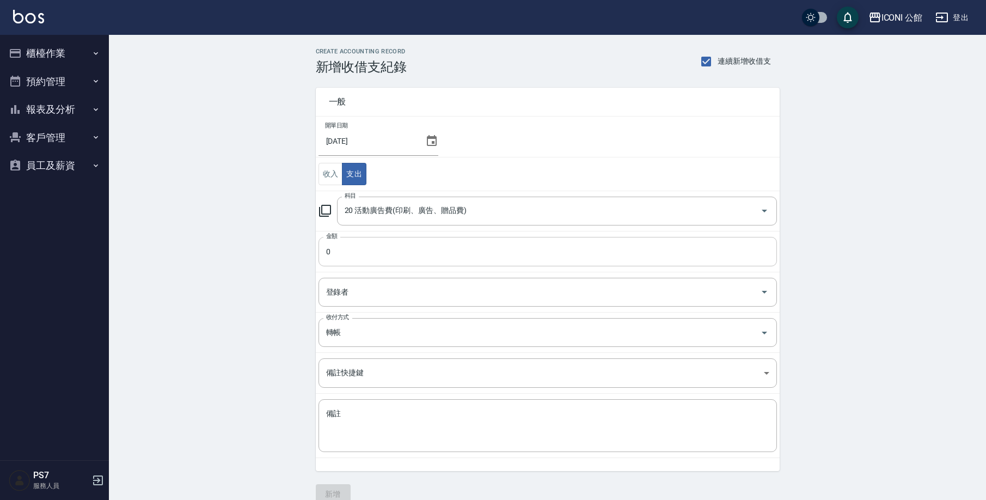
click at [363, 247] on input "0" at bounding box center [547, 251] width 458 height 29
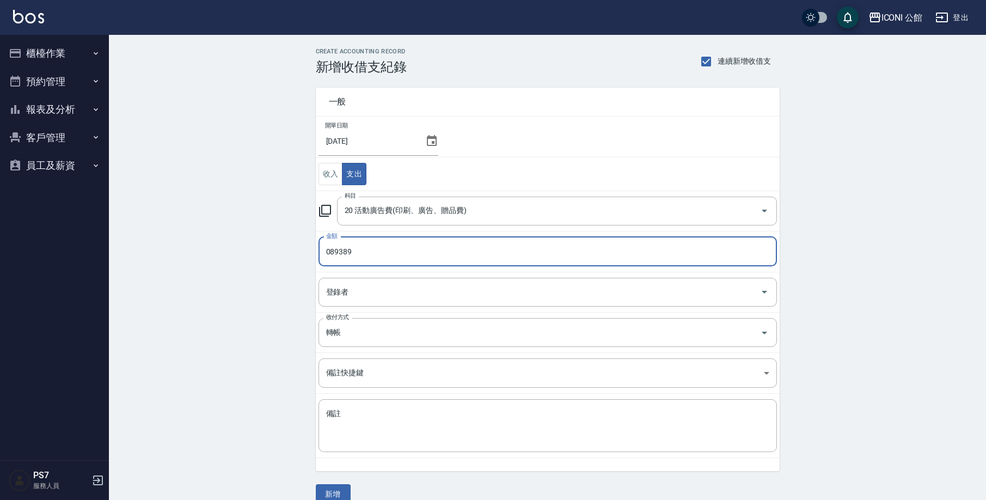
type input "089389"
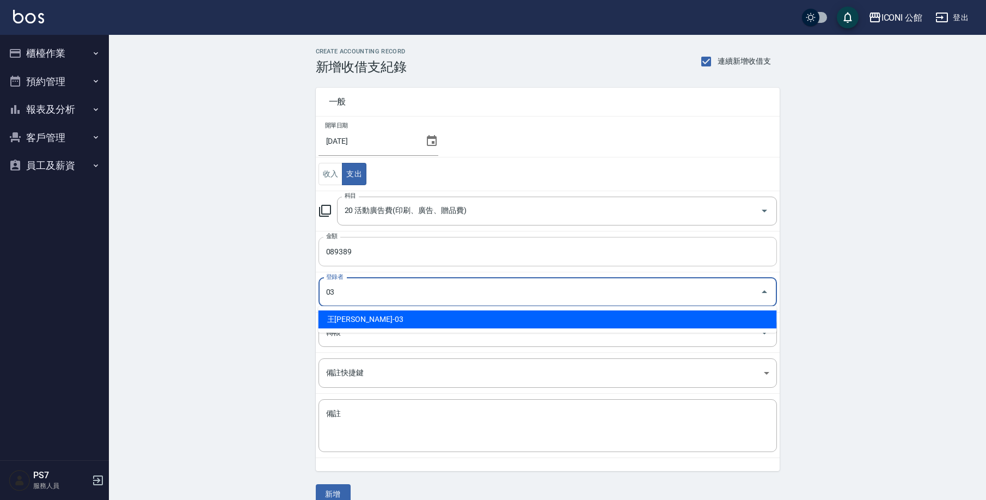
type input "王Lisa-03"
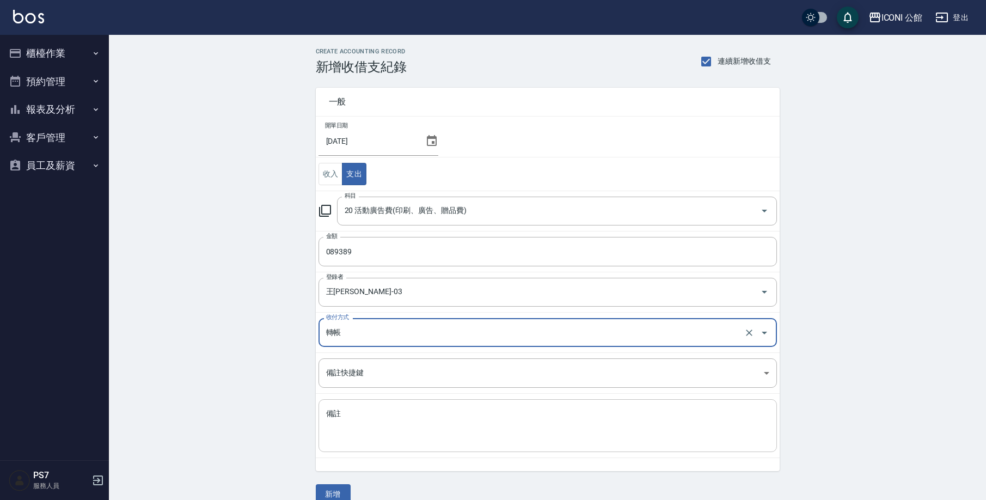
click at [384, 419] on textarea "備註" at bounding box center [547, 425] width 443 height 35
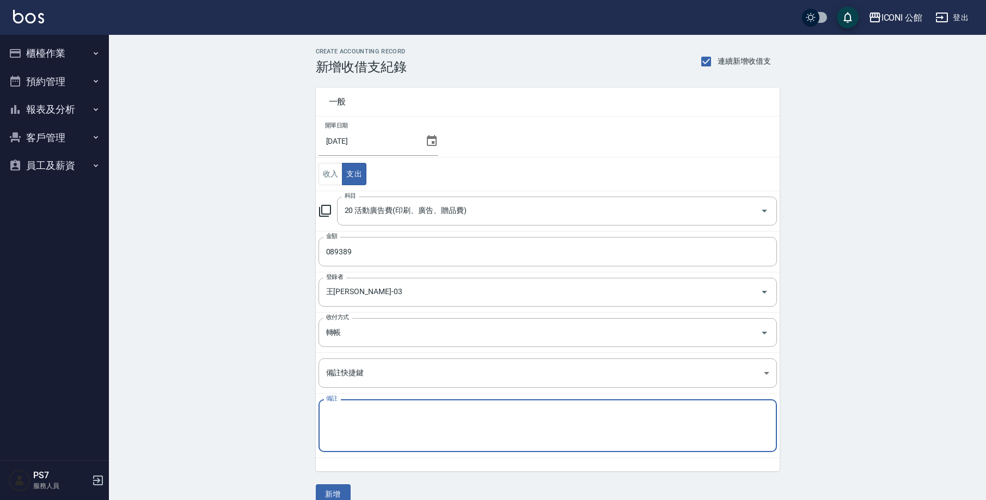
drag, startPoint x: 377, startPoint y: 429, endPoint x: 348, endPoint y: 424, distance: 29.8
click at [377, 429] on textarea "備註" at bounding box center [547, 425] width 443 height 35
type textarea "設計師"
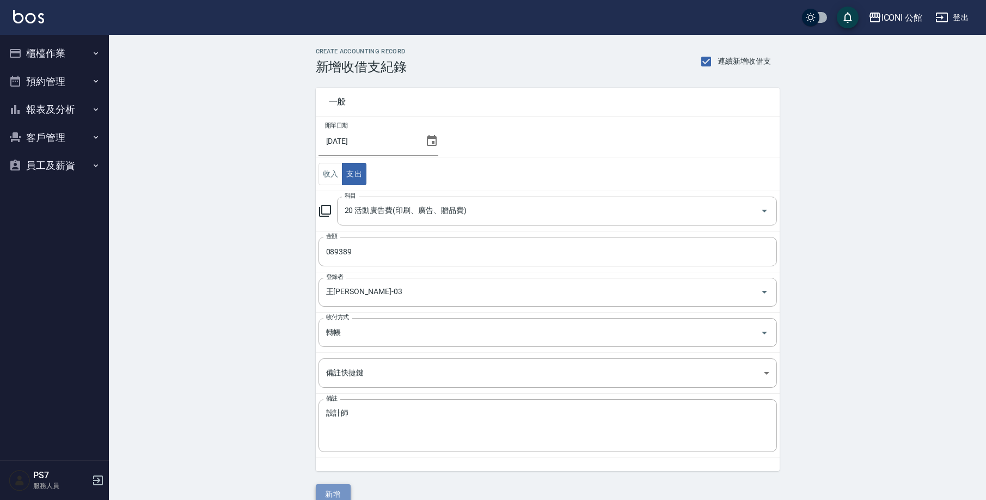
click at [342, 489] on button "新增" at bounding box center [333, 494] width 35 height 20
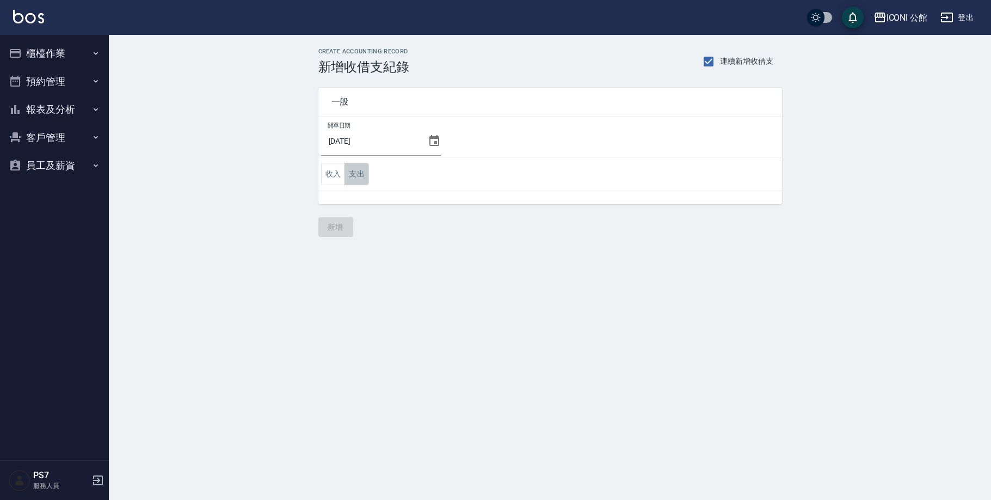
click at [359, 178] on button "支出" at bounding box center [357, 174] width 24 height 22
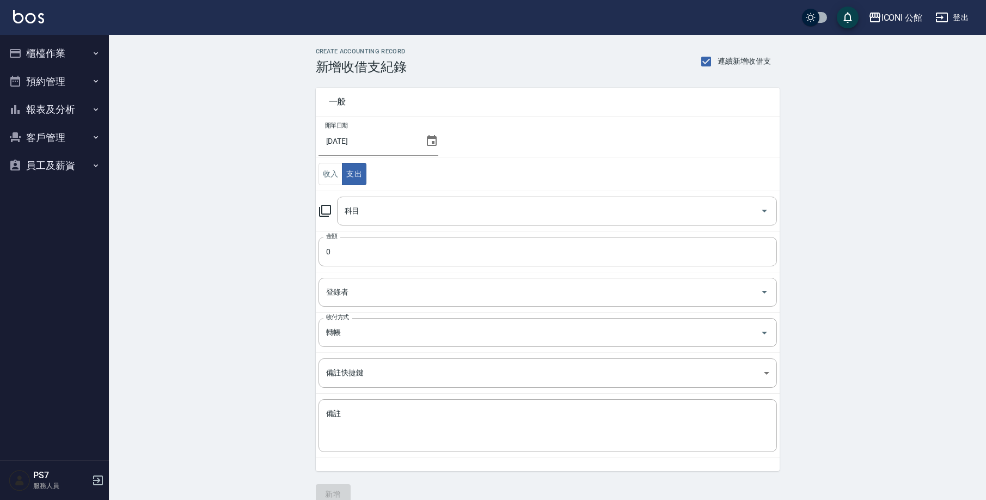
click at [327, 212] on icon at bounding box center [324, 210] width 13 height 13
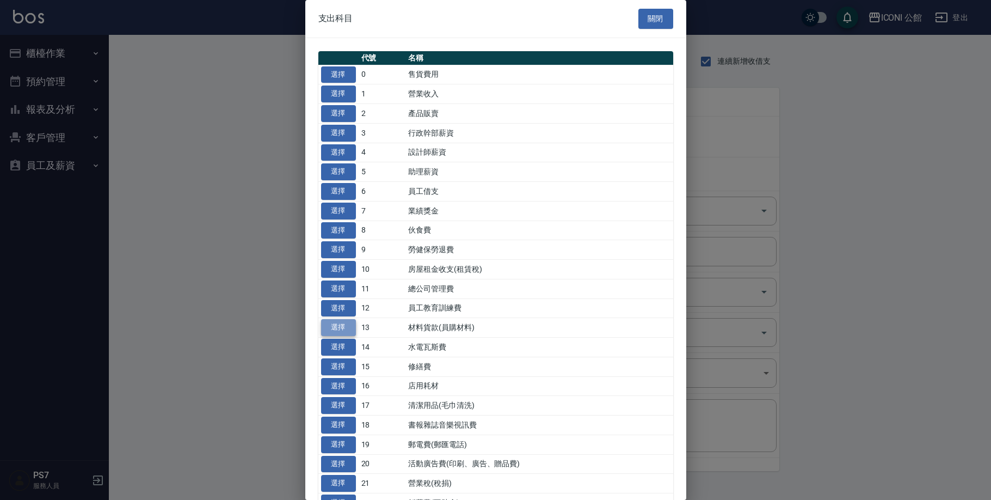
click at [329, 324] on button "選擇" at bounding box center [338, 327] width 35 height 17
type input "13 材料貨款(員購材料)"
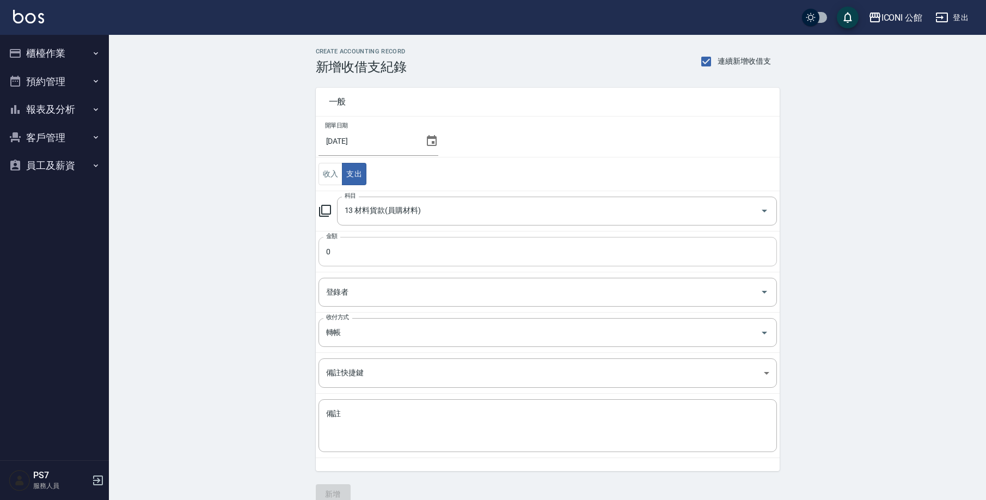
click at [357, 251] on input "0" at bounding box center [547, 251] width 458 height 29
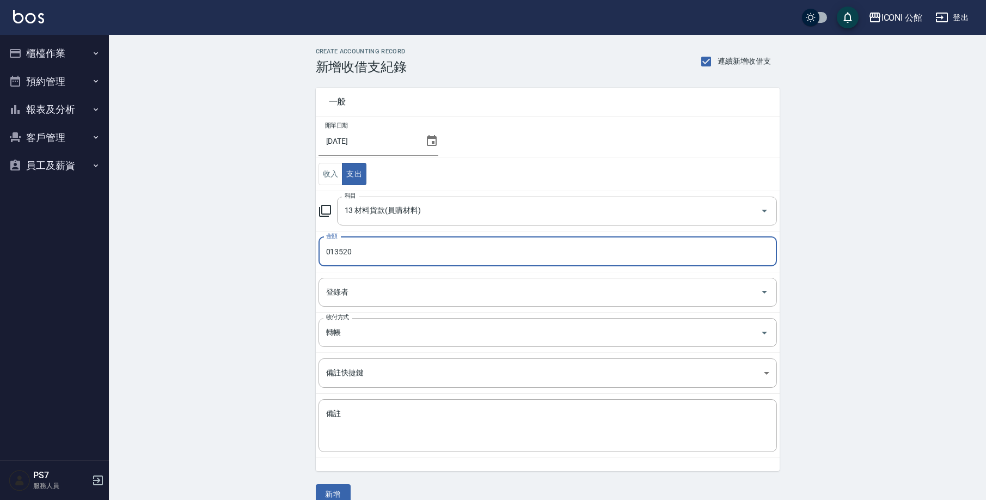
type input "013520"
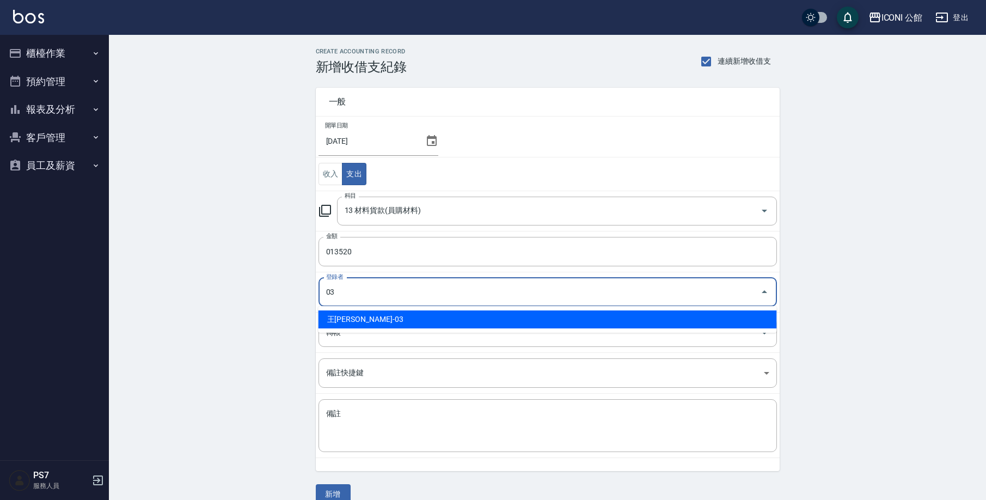
type input "王[PERSON_NAME]-03"
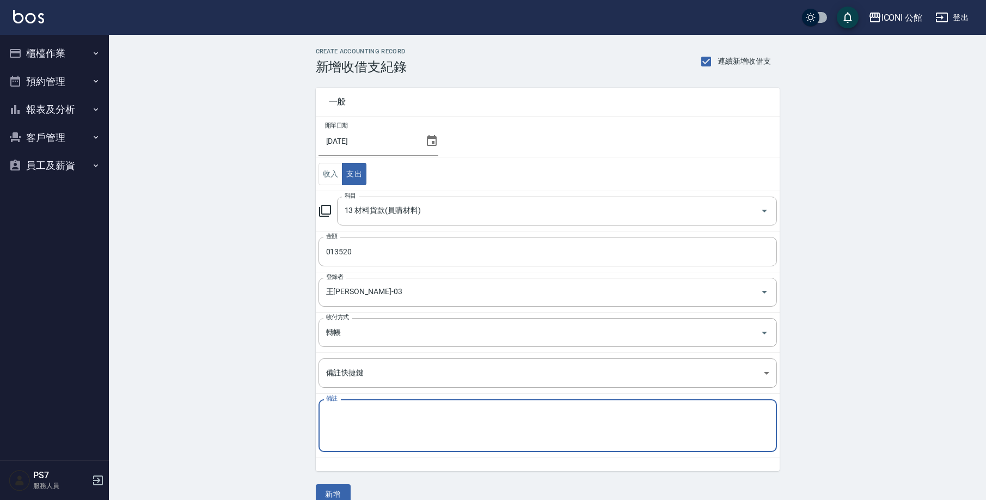
click at [419, 427] on textarea "備註" at bounding box center [547, 425] width 443 height 35
click at [456, 422] on textarea "備註" at bounding box center [547, 425] width 443 height 35
type textarea "名麗"
click at [341, 486] on button "新增" at bounding box center [333, 494] width 35 height 20
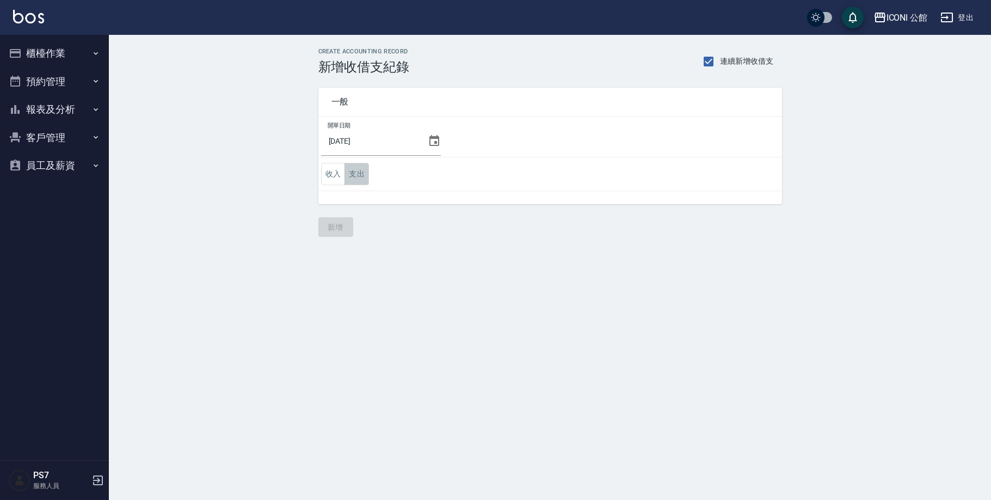
click at [359, 176] on button "支出" at bounding box center [357, 174] width 24 height 22
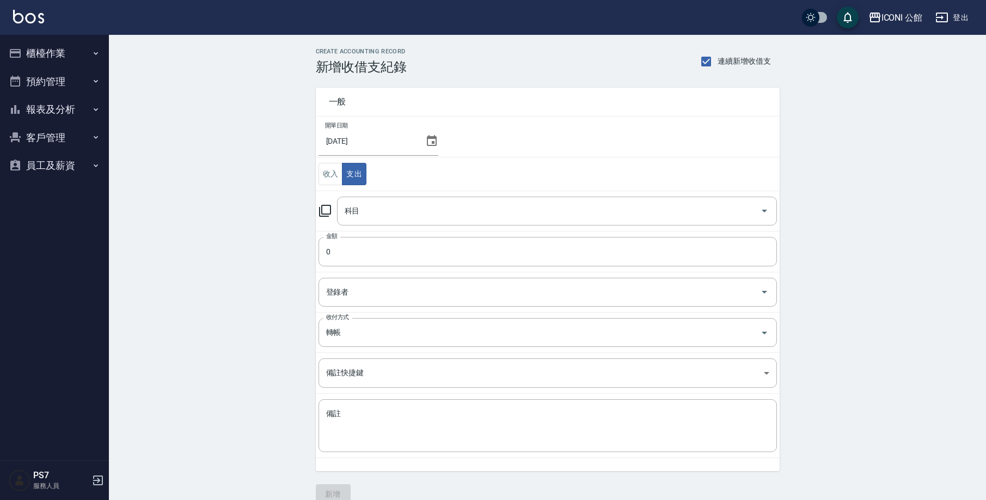
click at [328, 208] on icon at bounding box center [324, 210] width 13 height 13
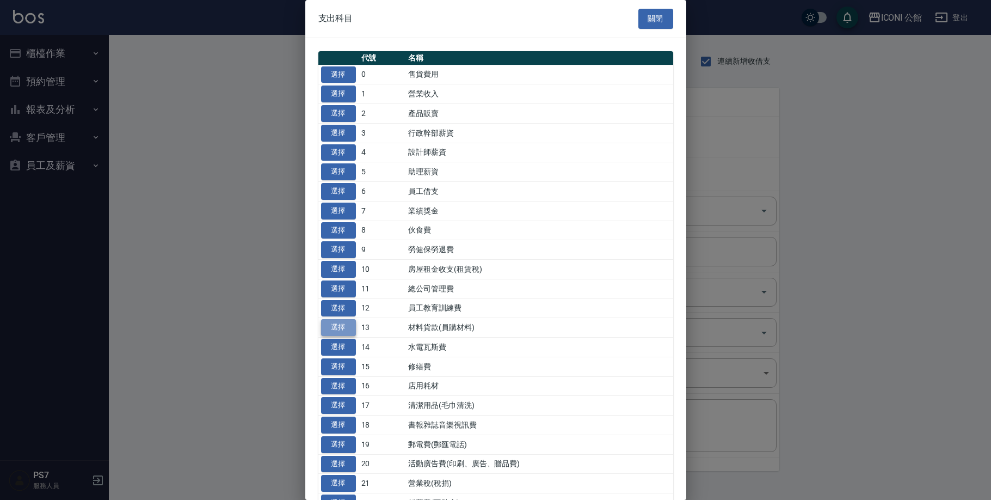
click at [351, 327] on button "選擇" at bounding box center [338, 327] width 35 height 17
type input "13 材料貨款(員購材料)"
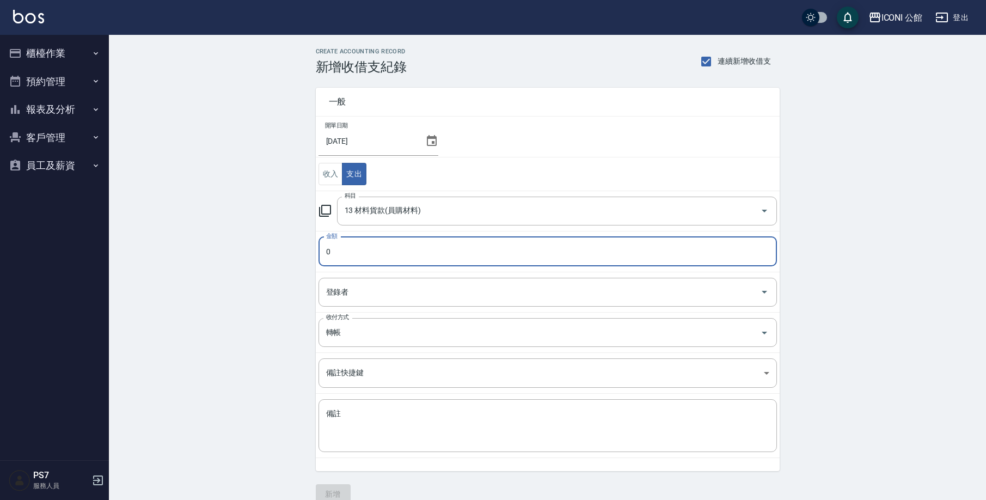
click at [354, 255] on input "0" at bounding box center [547, 251] width 458 height 29
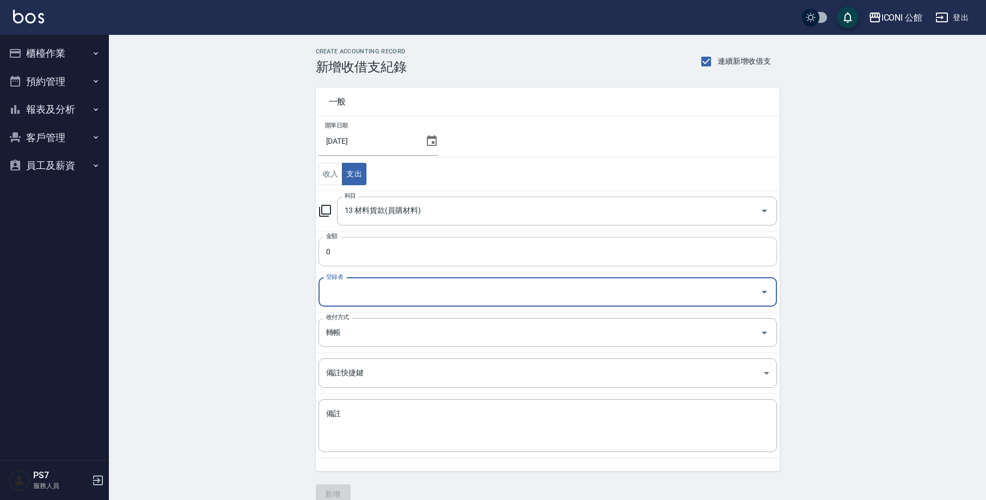
click at [364, 255] on input "0" at bounding box center [547, 251] width 458 height 29
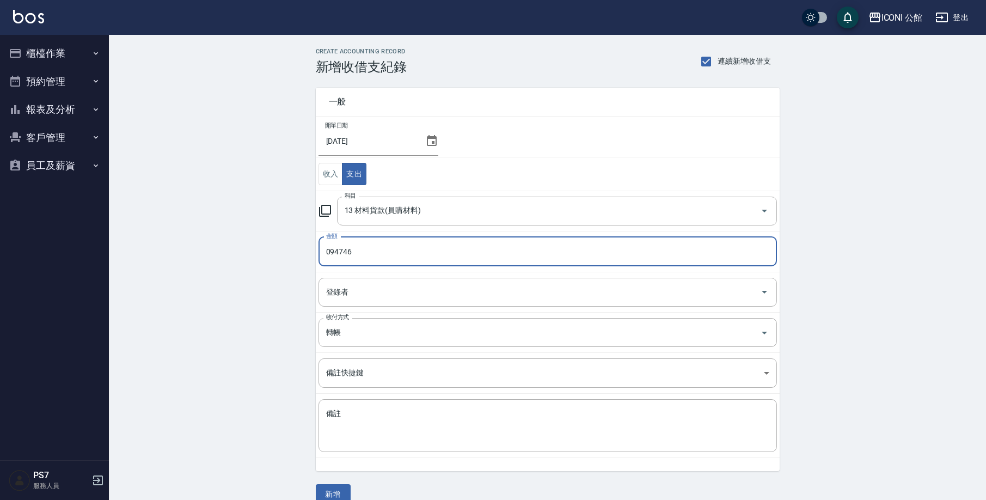
type input "094746"
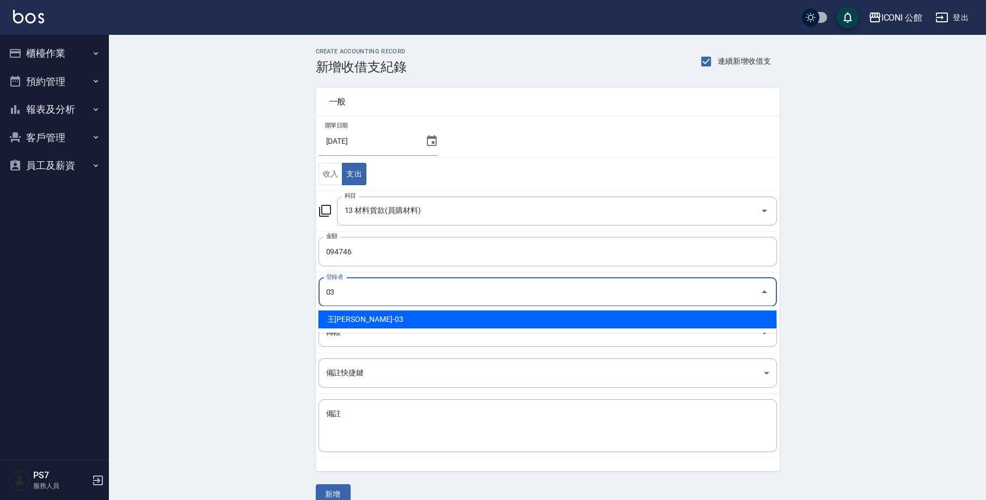
type input "王Lisa-03"
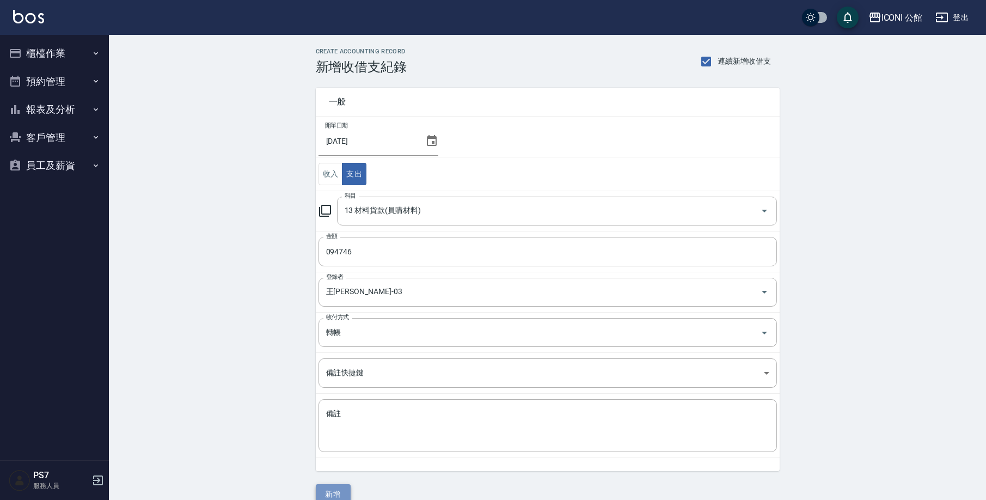
click at [342, 492] on button "新增" at bounding box center [333, 494] width 35 height 20
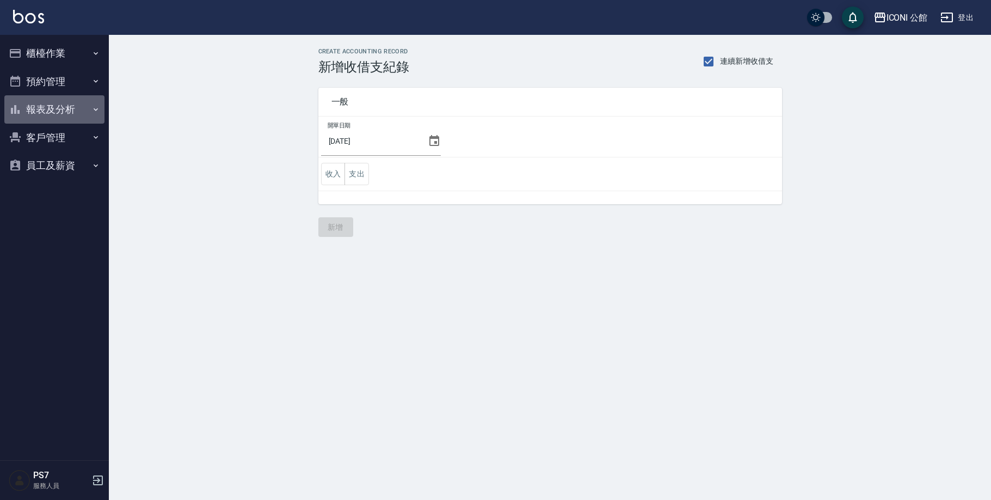
click at [59, 106] on button "報表及分析" at bounding box center [54, 109] width 100 height 28
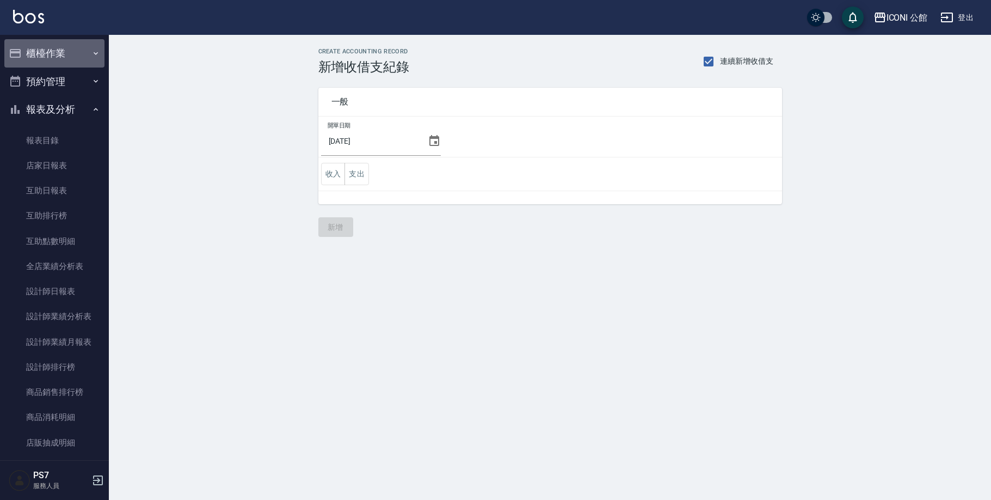
click at [57, 49] on button "櫃檯作業" at bounding box center [54, 53] width 100 height 28
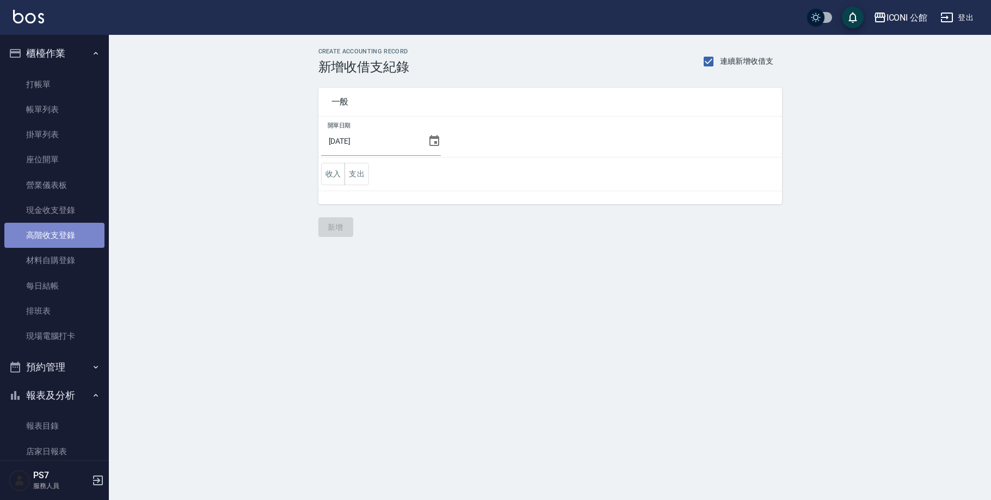
click at [58, 236] on link "高階收支登錄" at bounding box center [54, 235] width 100 height 25
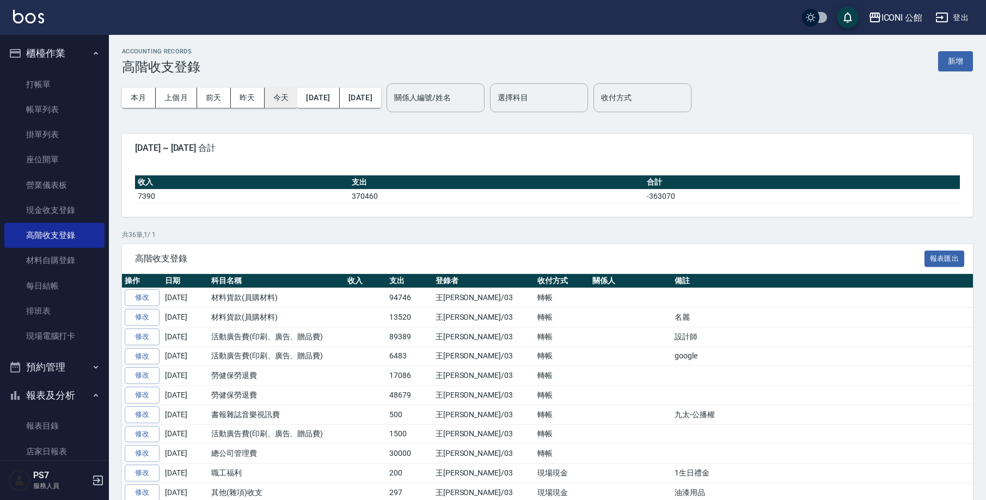
click at [286, 99] on button "今天" at bounding box center [281, 98] width 33 height 20
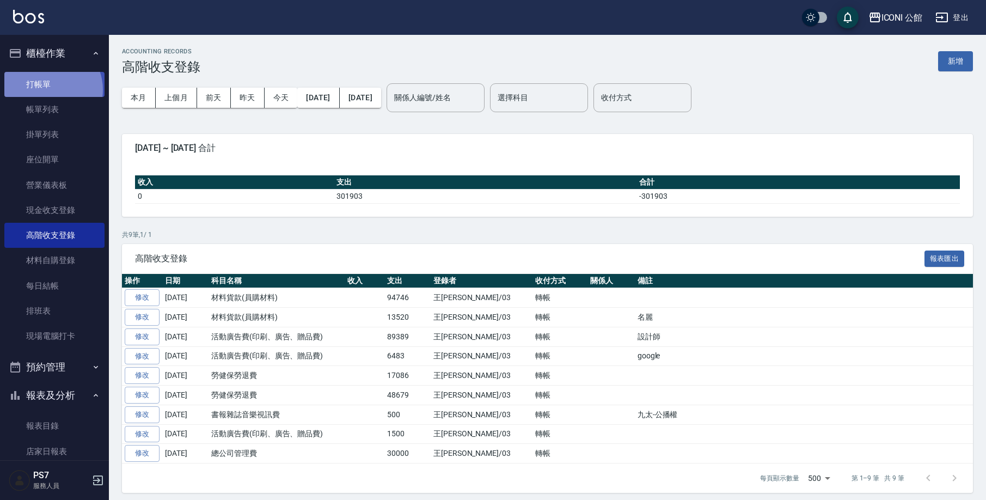
click at [50, 89] on link "打帳單" at bounding box center [54, 84] width 100 height 25
